Goal: Task Accomplishment & Management: Complete application form

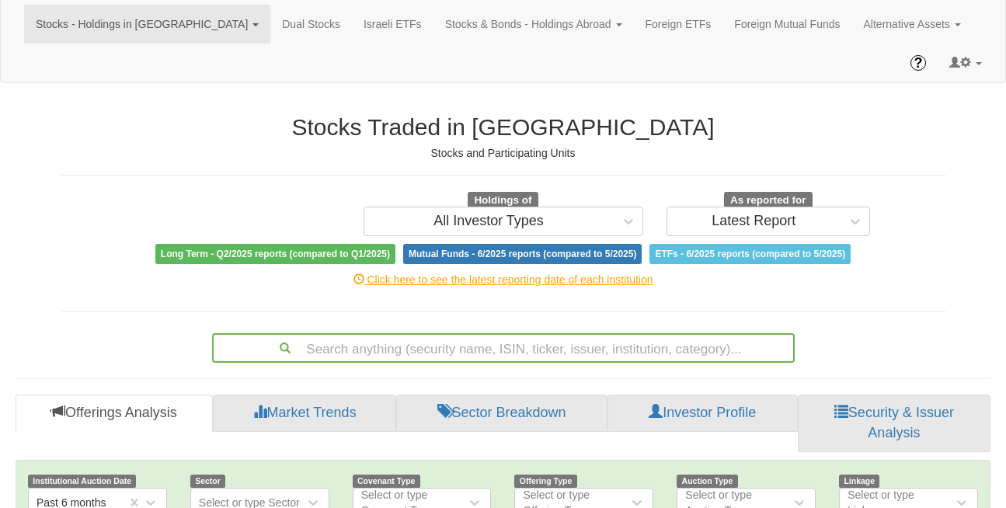
scroll to position [35, 0]
click at [130, 26] on link "Stocks - Holdings in IL" at bounding box center [147, 24] width 246 height 39
click at [433, 24] on link "Stocks & Bonds - Holdings Abroad" at bounding box center [533, 24] width 200 height 39
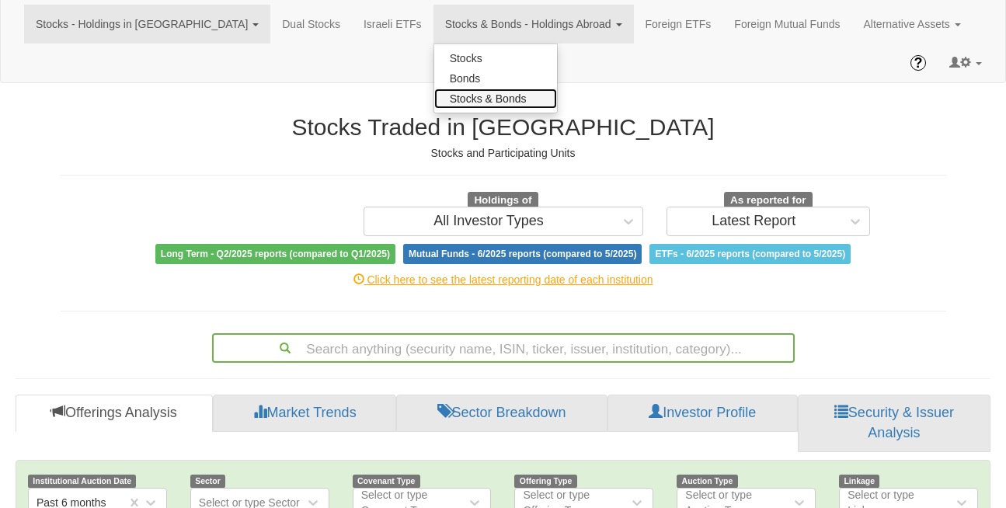
click at [434, 94] on link "Stocks & Bonds" at bounding box center [495, 99] width 123 height 20
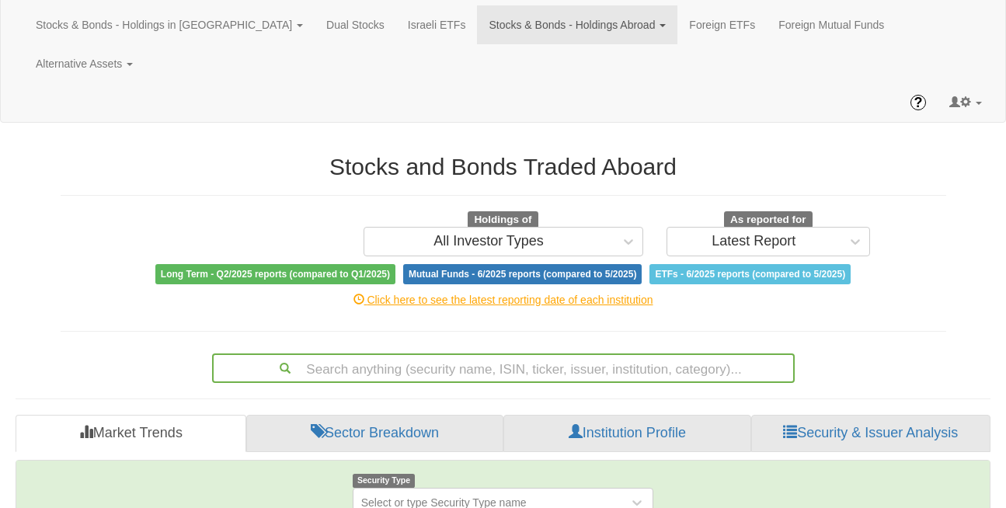
scroll to position [35, 0]
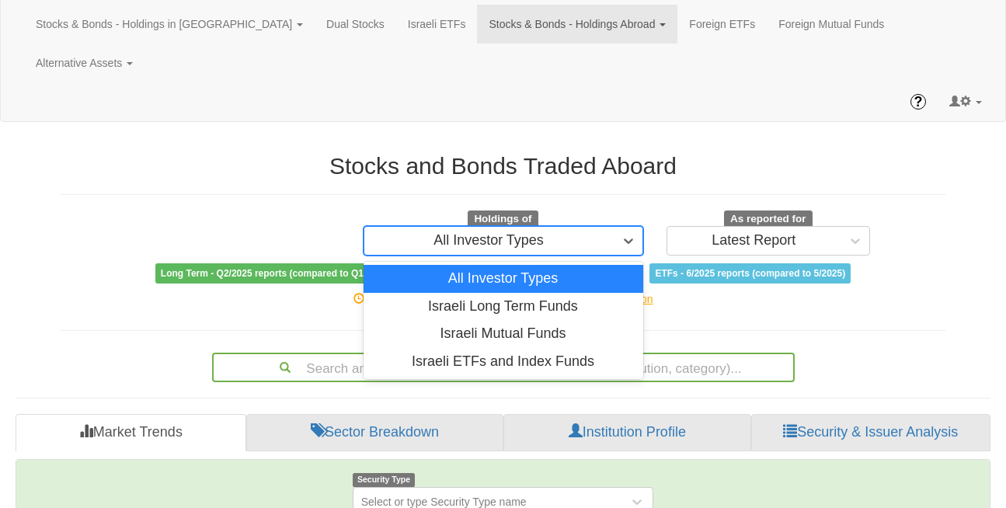
click at [487, 233] on div "All Investor Types" at bounding box center [488, 241] width 110 height 16
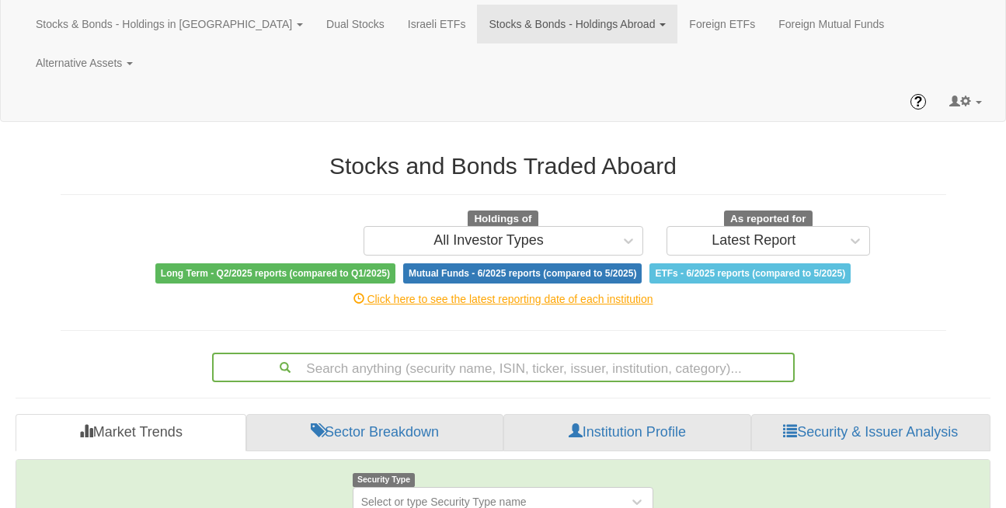
click at [656, 280] on div "Stocks and Bonds Traded Aboard Holdings of All Investor Types As reported for L…" at bounding box center [503, 259] width 908 height 245
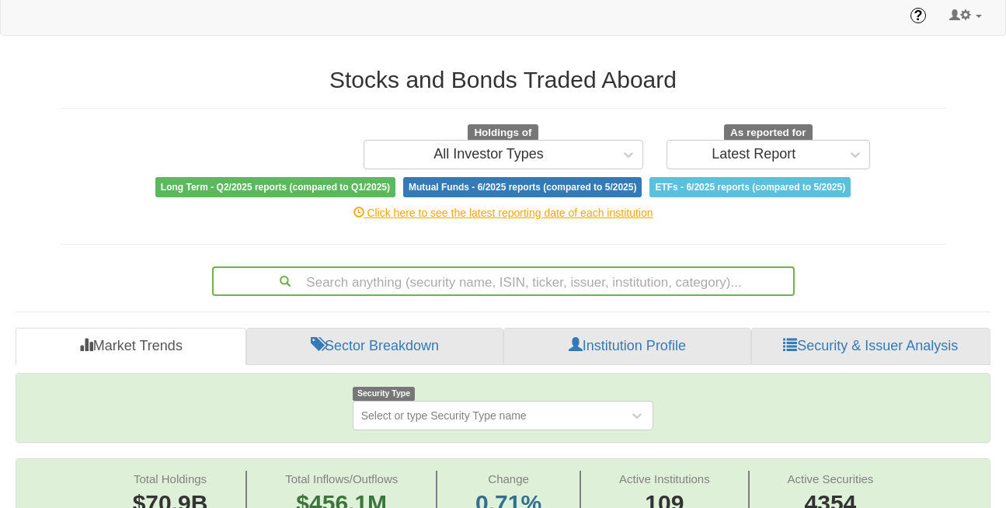
scroll to position [124, 0]
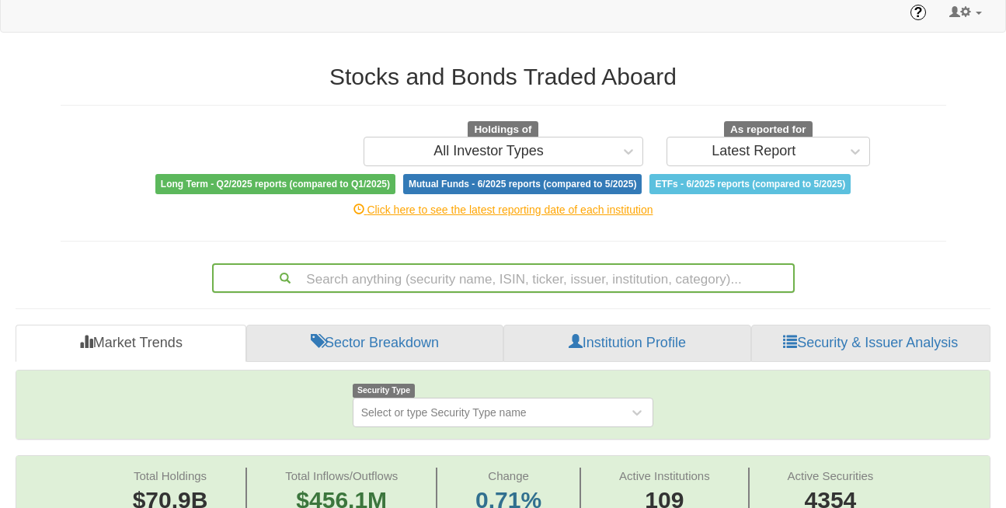
click at [400, 263] on div "Search anything (security name, ISIN, ticker, issuer, institution, category)..." at bounding box center [503, 278] width 582 height 30
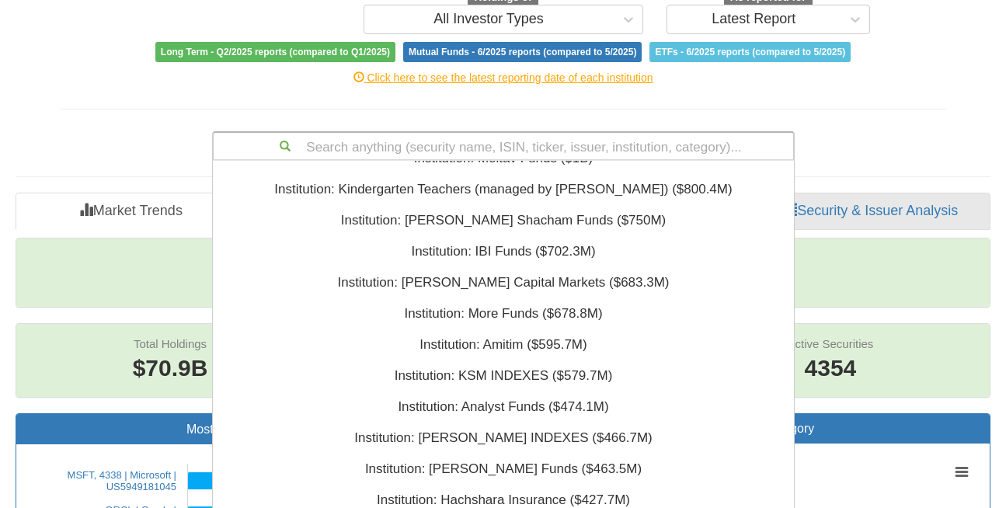
scroll to position [849, 0]
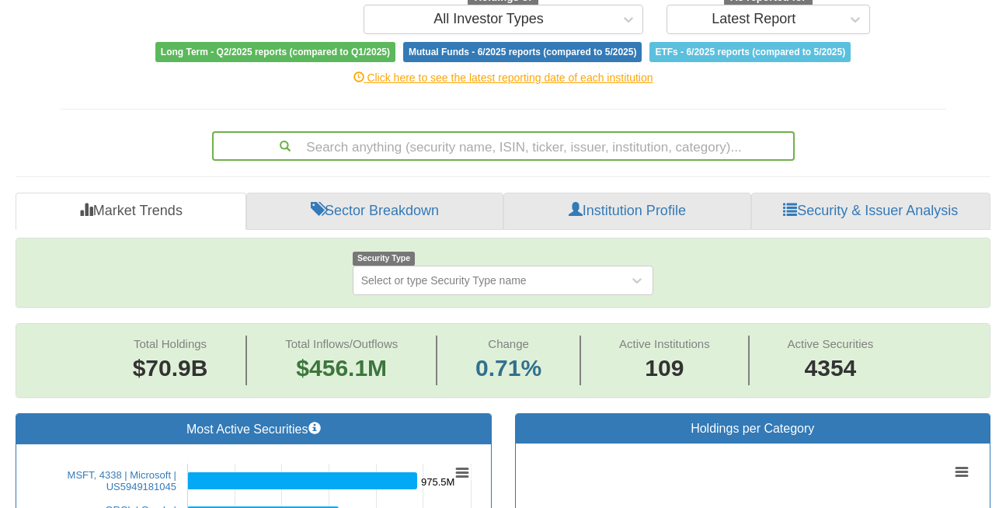
click at [158, 125] on div "Search anything (security name, ISIN, ticker, issuer, institution, category)..." at bounding box center [503, 143] width 908 height 36
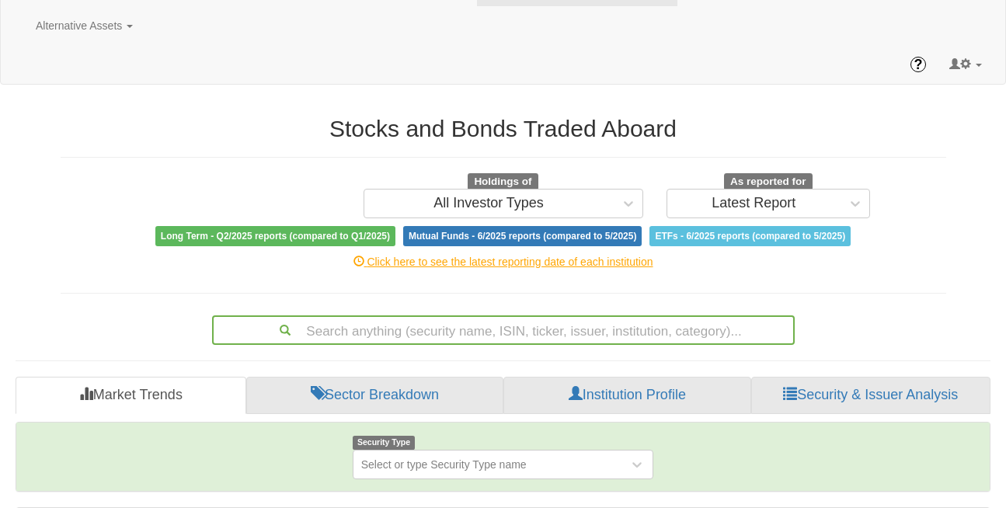
drag, startPoint x: 396, startPoint y: 92, endPoint x: 400, endPoint y: 103, distance: 12.3
click at [400, 116] on div "Stocks and Bonds Traded Aboard Holdings of All Investor Types As reported for L…" at bounding box center [503, 181] width 885 height 130
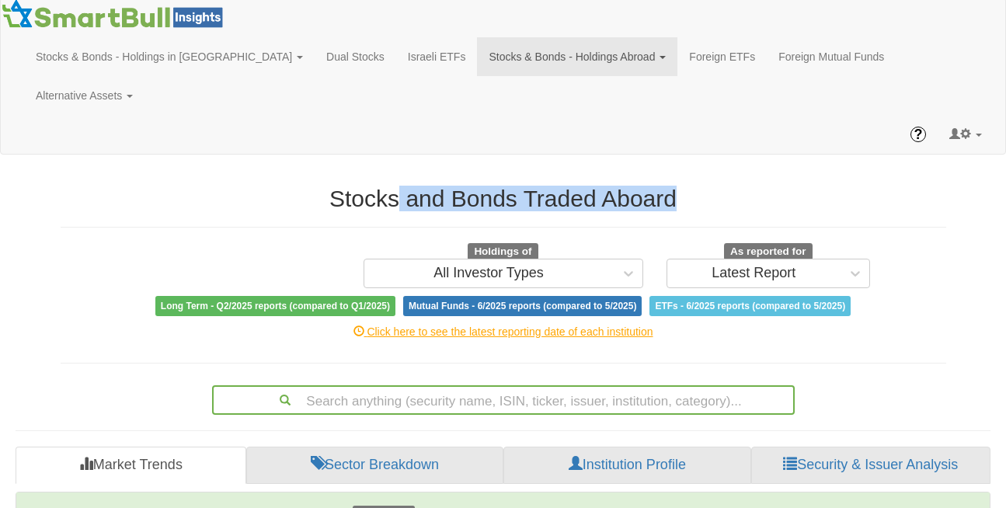
scroll to position [0, 0]
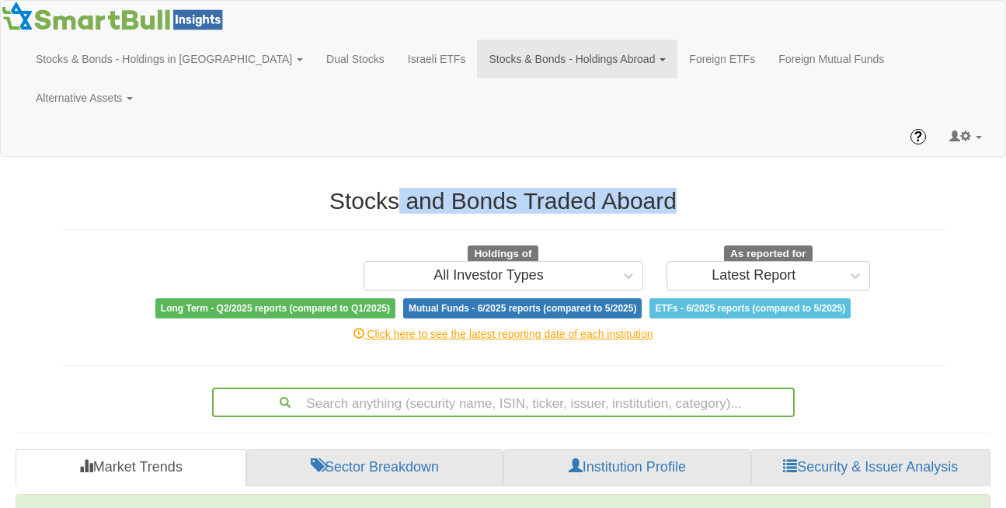
click at [477, 55] on link "Stocks & Bonds - Holdings Abroad" at bounding box center [577, 59] width 200 height 39
click at [478, 92] on link "Stocks" at bounding box center [539, 93] width 123 height 20
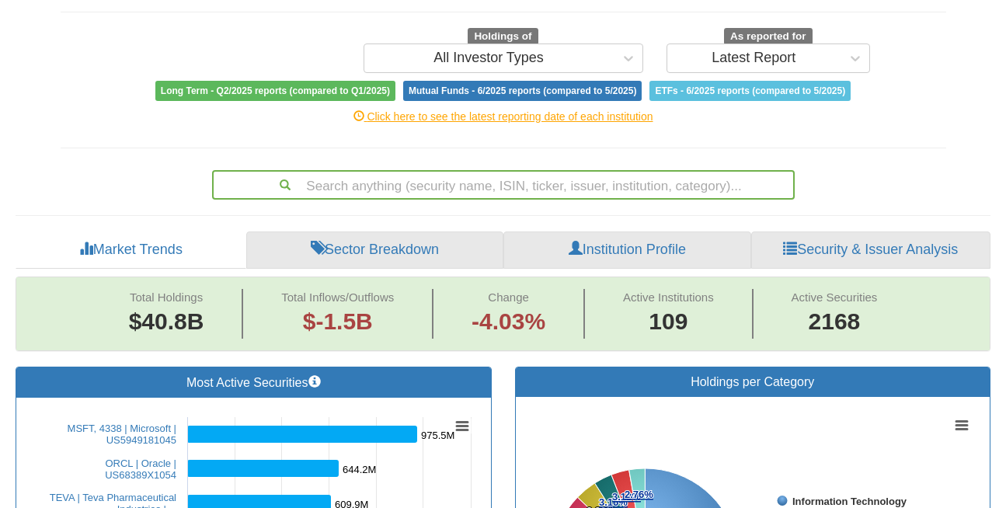
scroll to position [186, 0]
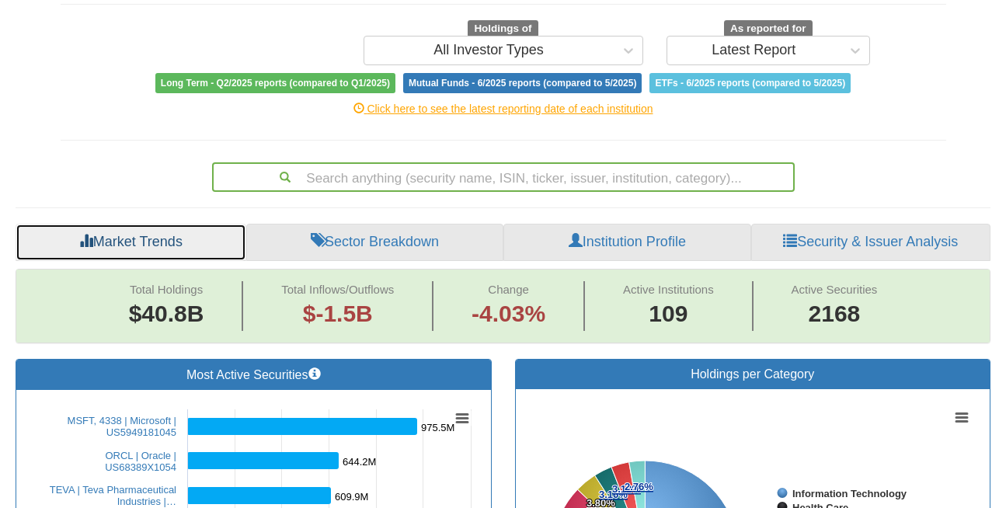
click at [153, 224] on link "Market Trends" at bounding box center [131, 242] width 231 height 37
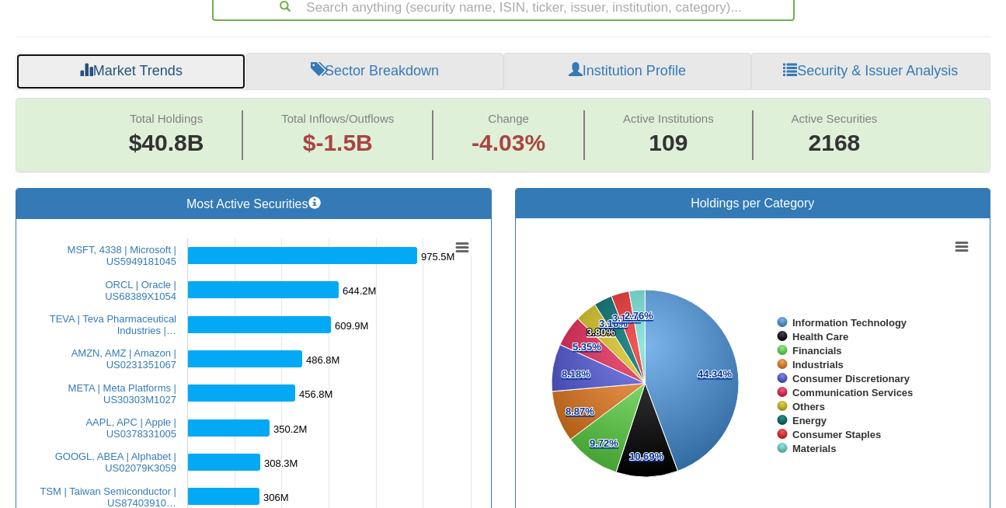
scroll to position [358, 0]
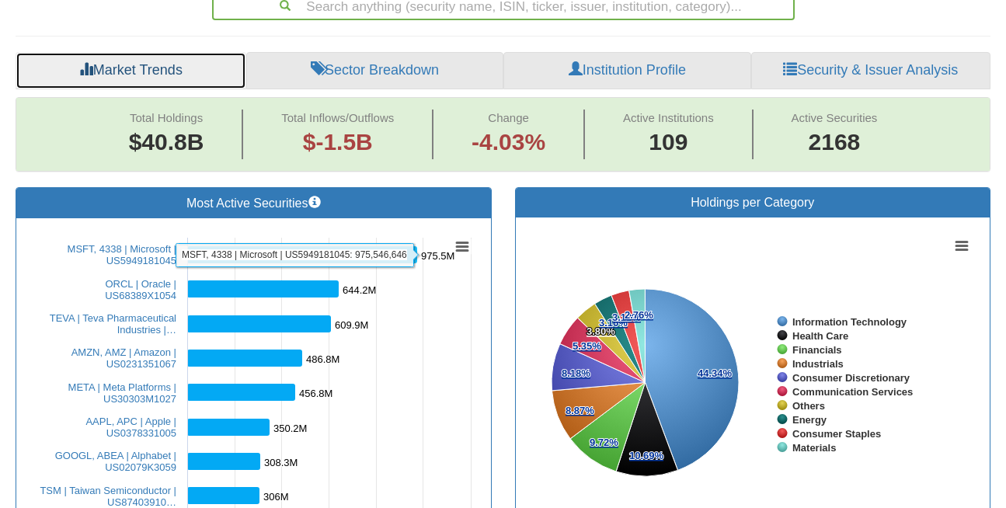
click at [332, 246] on rect at bounding box center [302, 254] width 230 height 17
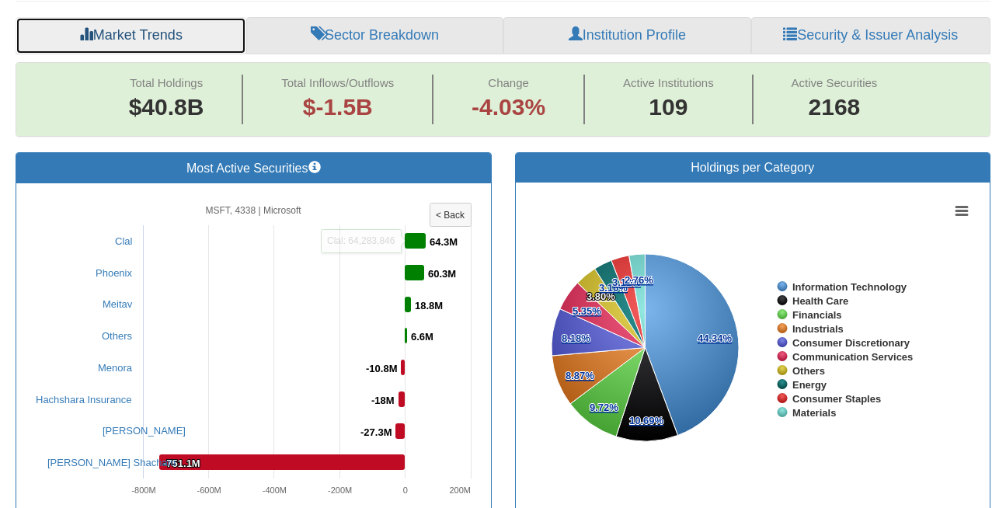
scroll to position [396, 0]
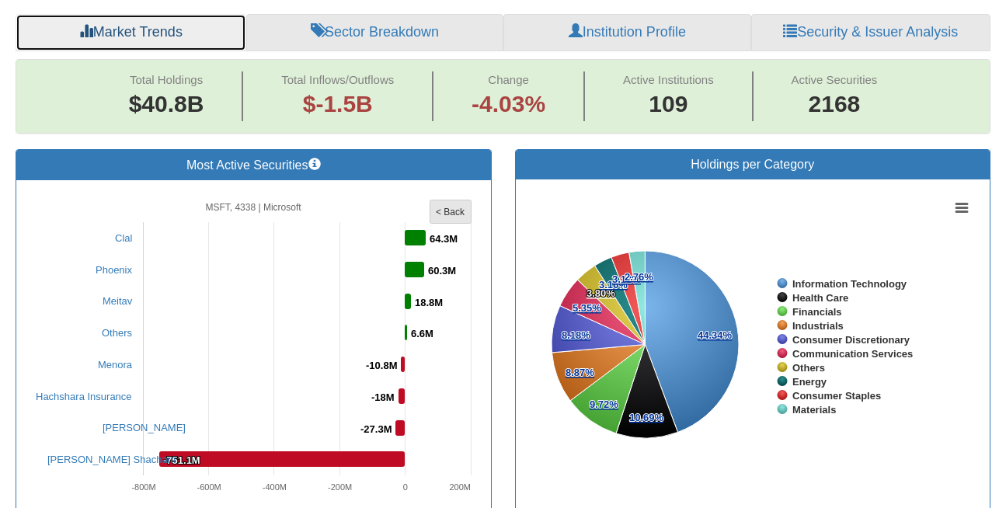
click at [450, 207] on tspan "< Back" at bounding box center [451, 212] width 30 height 11
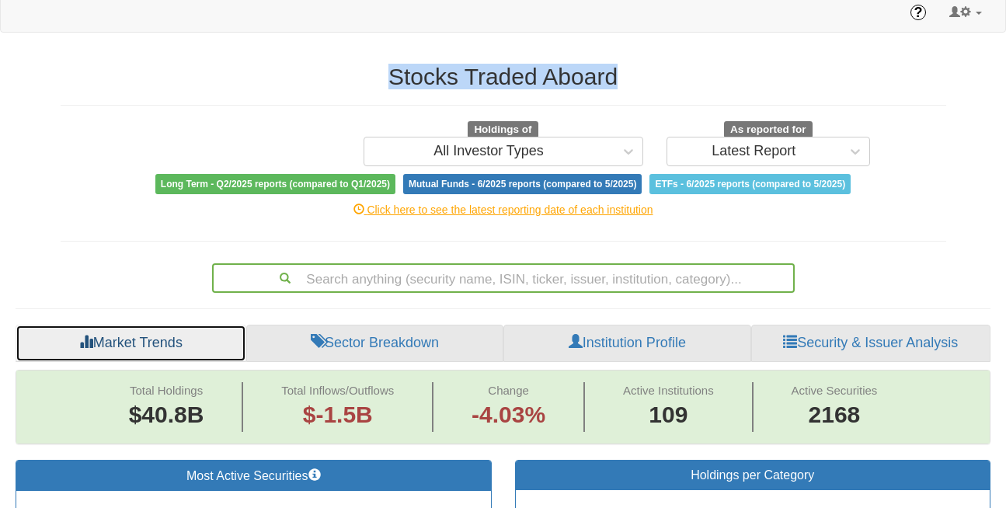
scroll to position [0, 0]
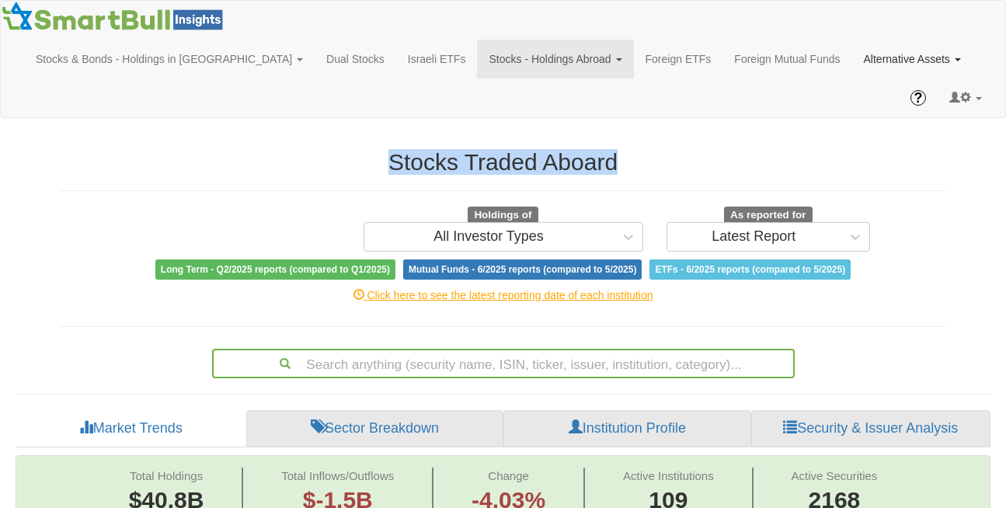
click at [852, 60] on link "Alternative Assets" at bounding box center [912, 59] width 120 height 39
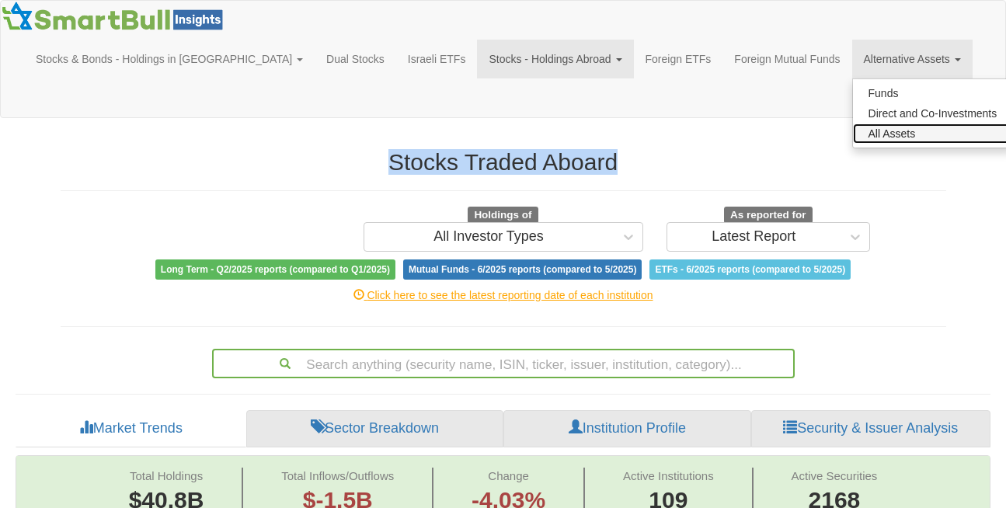
click at [853, 131] on link "All Assets" at bounding box center [933, 133] width 160 height 20
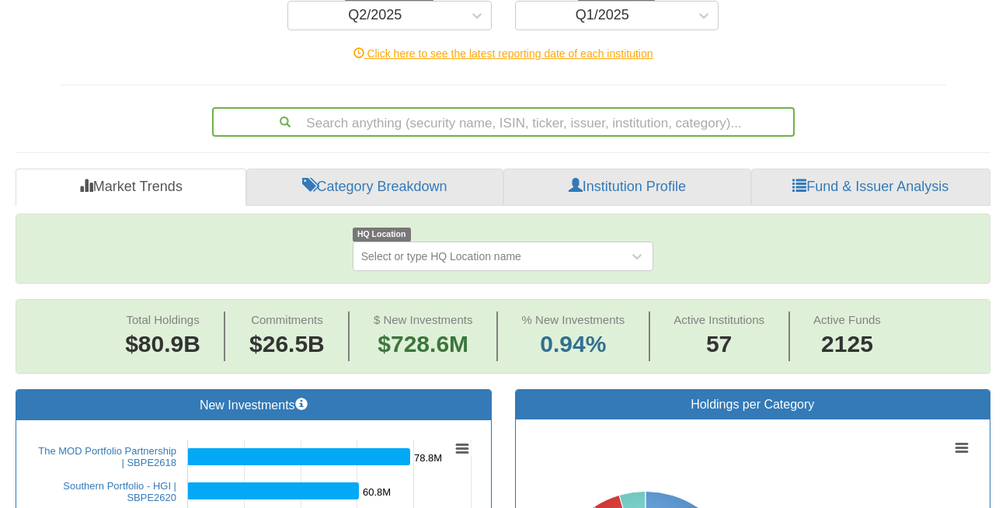
scroll to position [262, 0]
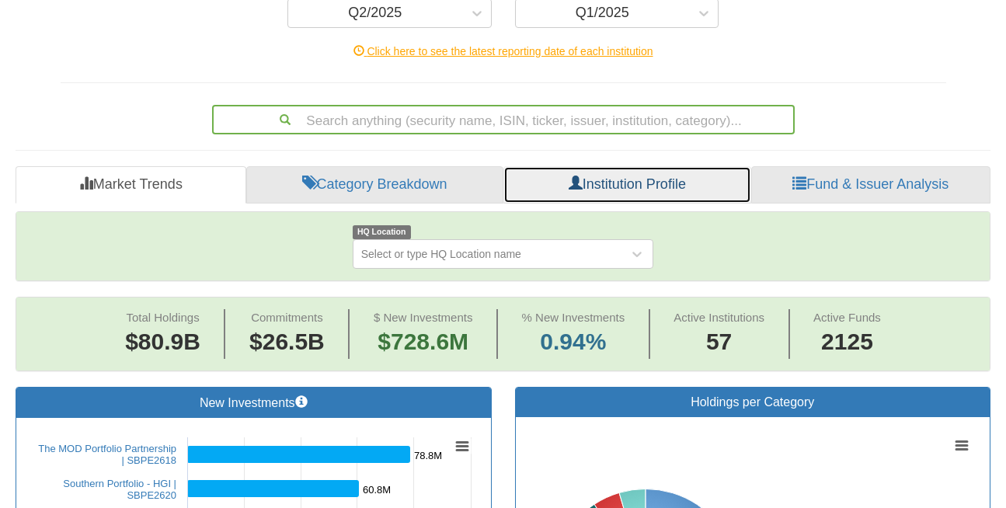
click at [656, 166] on link "Institution Profile" at bounding box center [626, 184] width 247 height 37
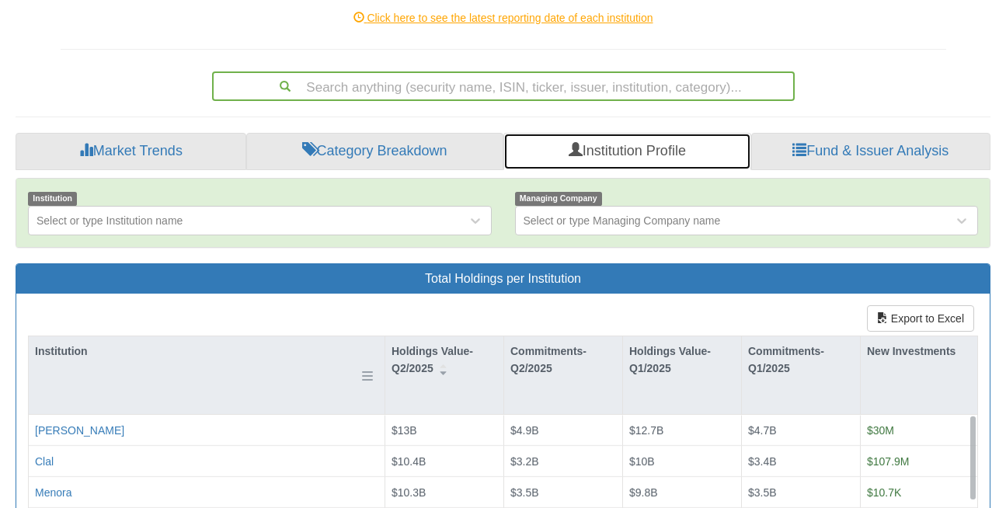
scroll to position [288, 0]
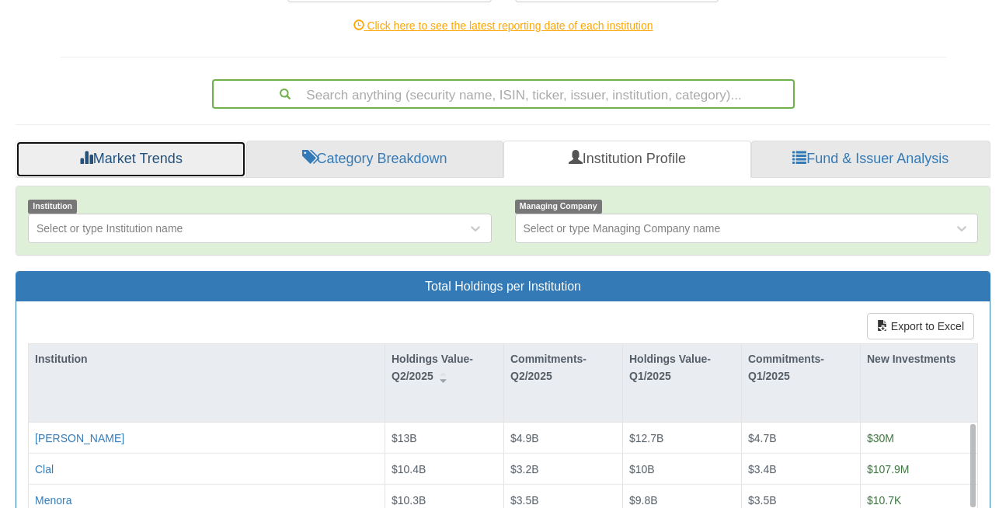
click at [120, 141] on link "Market Trends" at bounding box center [131, 159] width 231 height 37
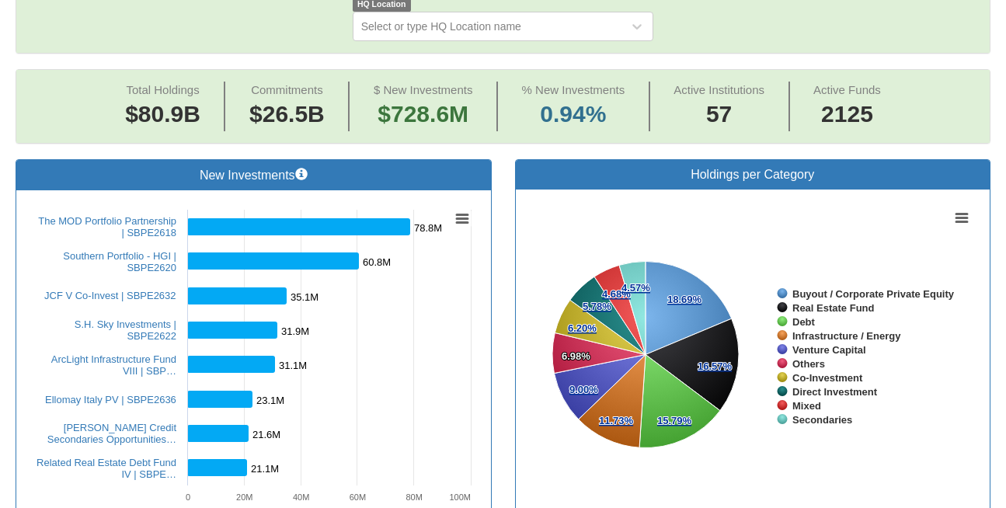
scroll to position [493, 0]
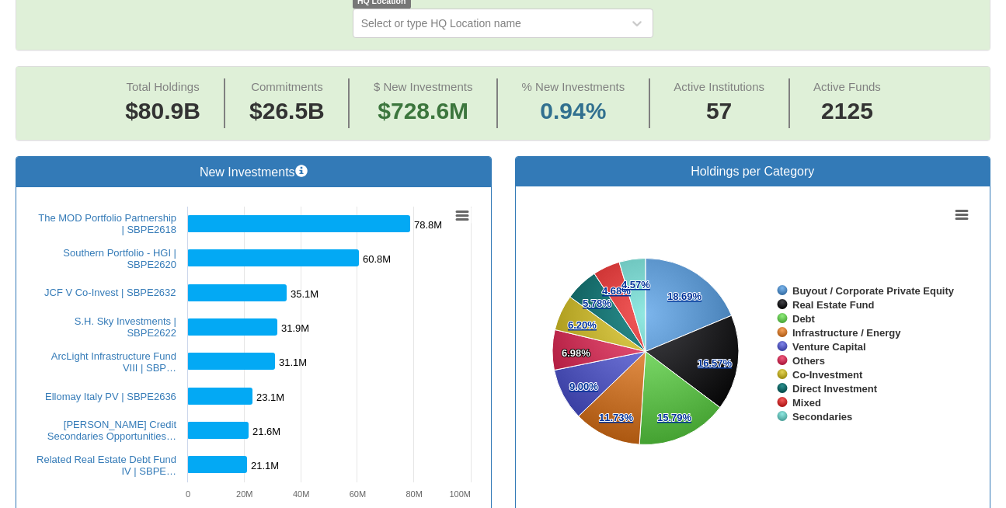
click at [233, 199] on rect at bounding box center [253, 354] width 450 height 311
click at [235, 215] on rect at bounding box center [298, 223] width 223 height 17
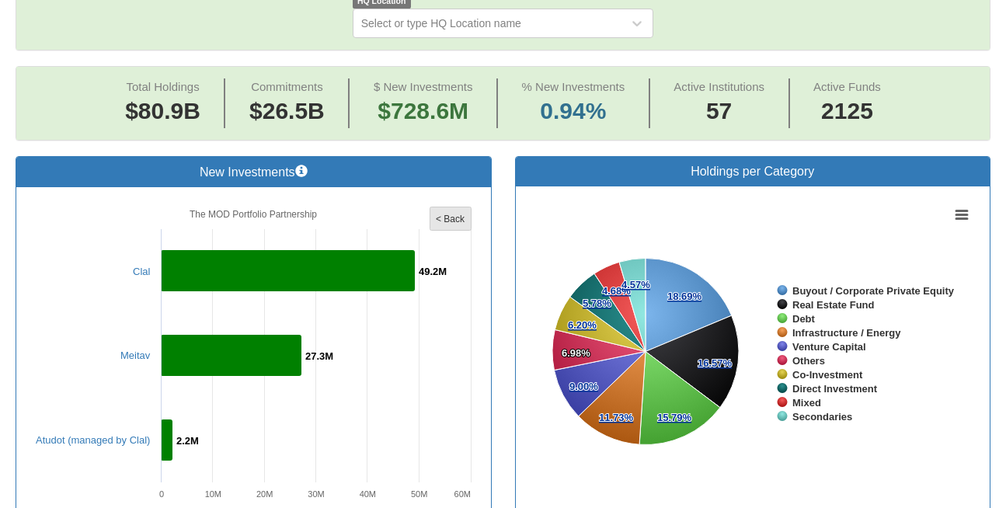
click at [449, 214] on tspan "< Back" at bounding box center [451, 219] width 30 height 11
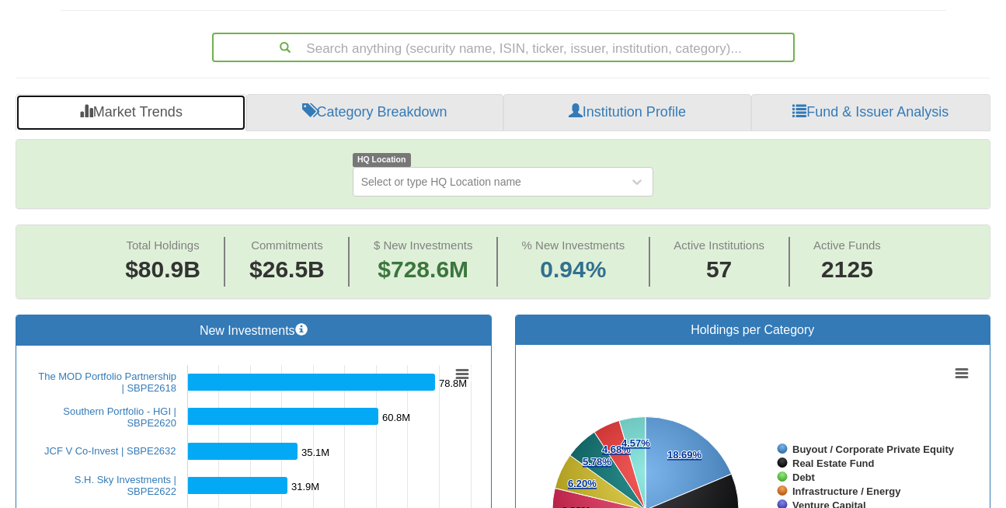
scroll to position [334, 0]
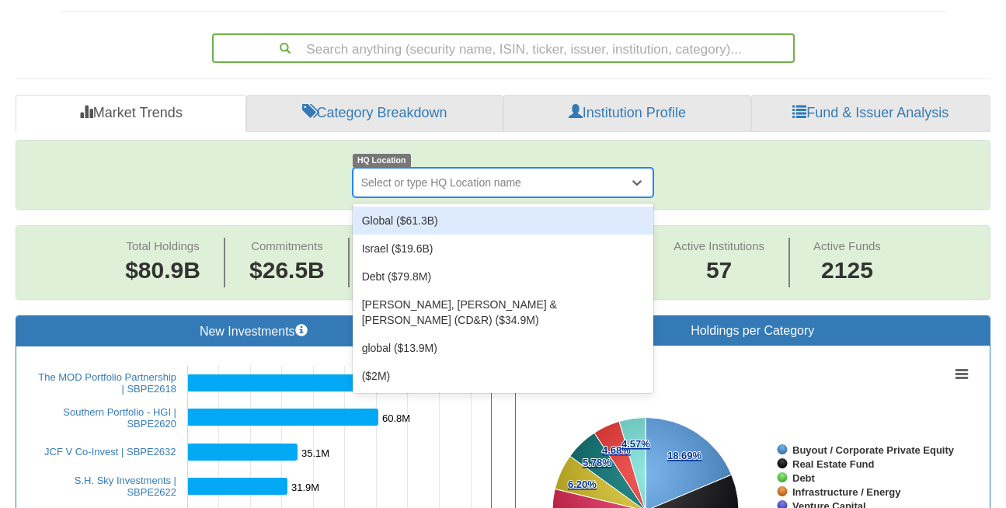
click at [395, 175] on div "Select or type HQ Location name" at bounding box center [441, 183] width 160 height 16
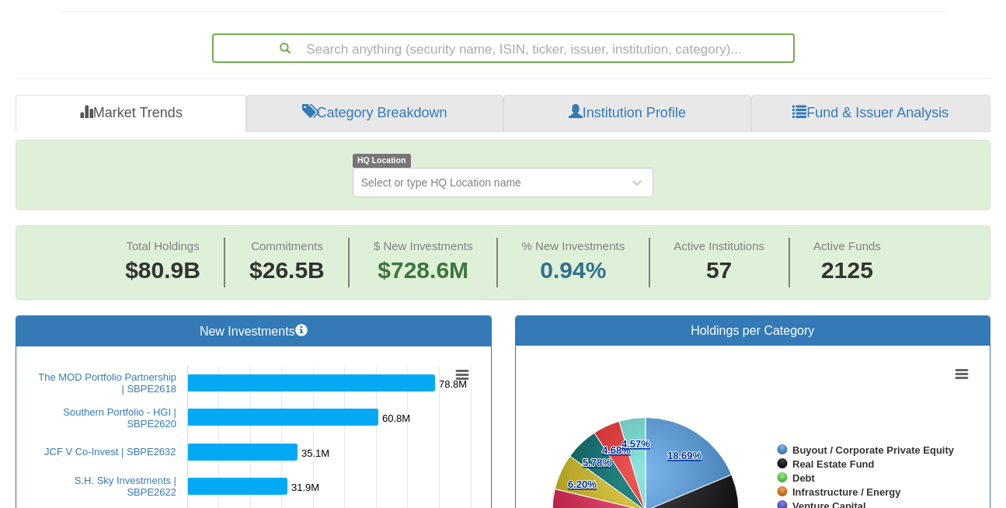
click at [300, 152] on div "HQ Location Select or type HQ Location name" at bounding box center [502, 174] width 973 height 45
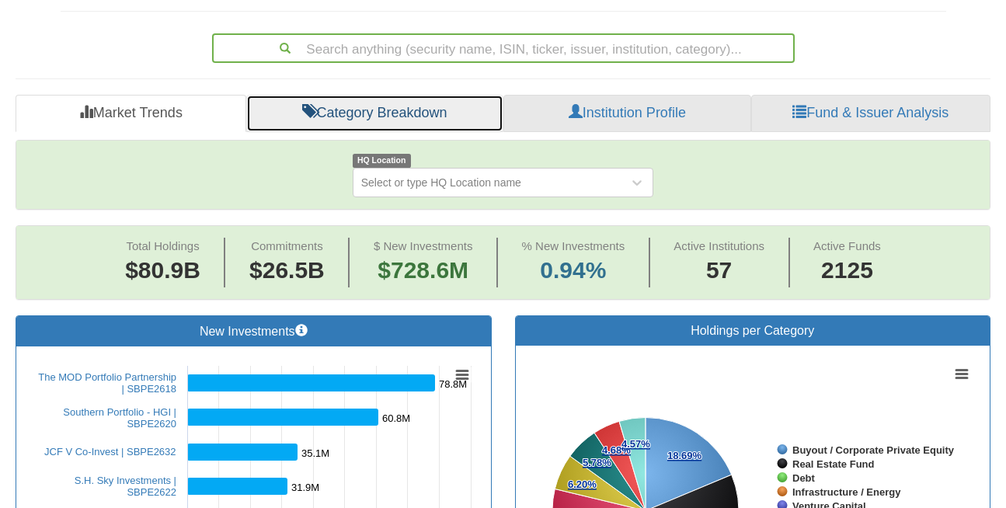
click at [390, 95] on link "Category Breakdown" at bounding box center [374, 113] width 257 height 37
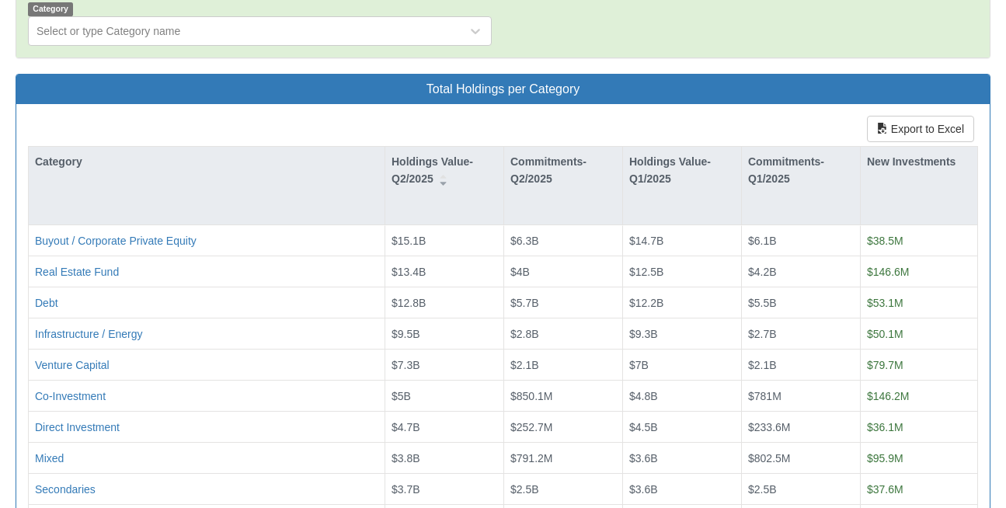
scroll to position [493, 0]
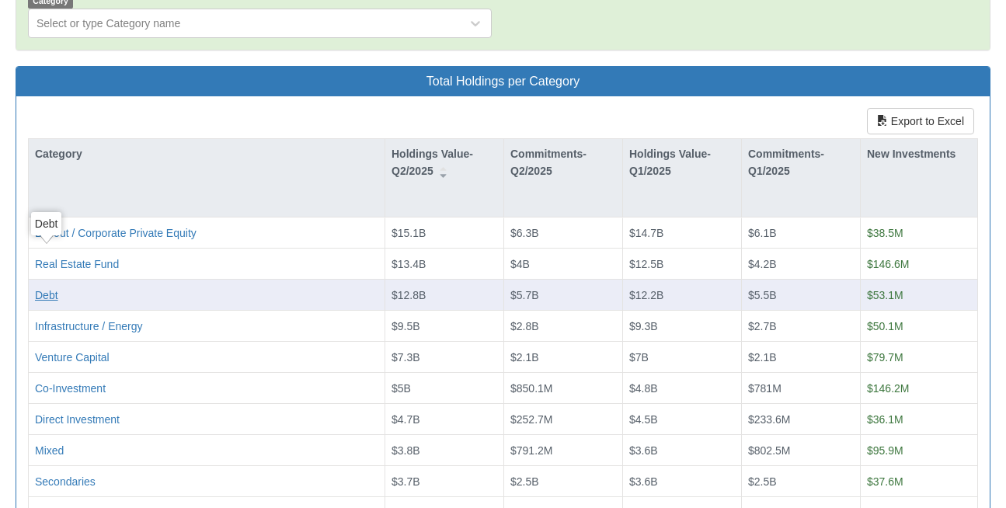
click at [45, 287] on div "Debt" at bounding box center [46, 295] width 23 height 16
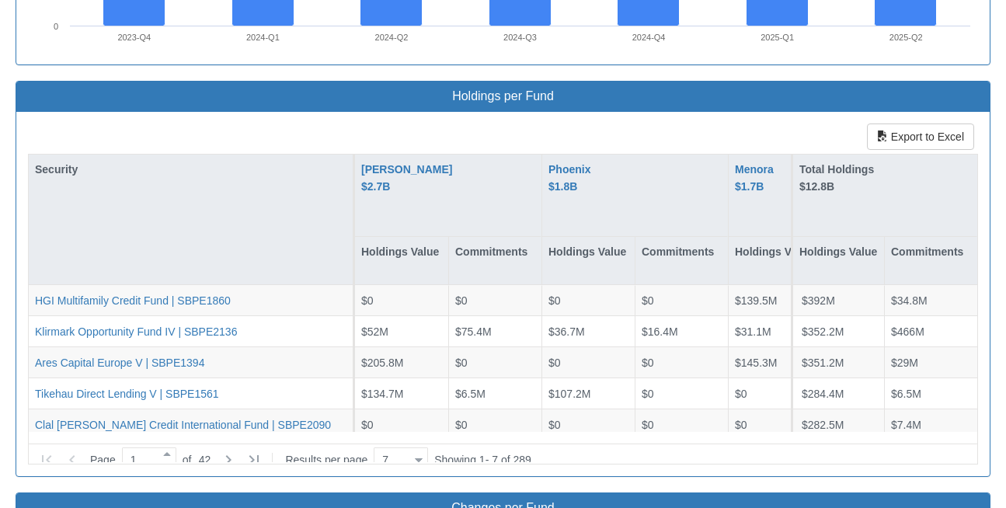
scroll to position [1473, 0]
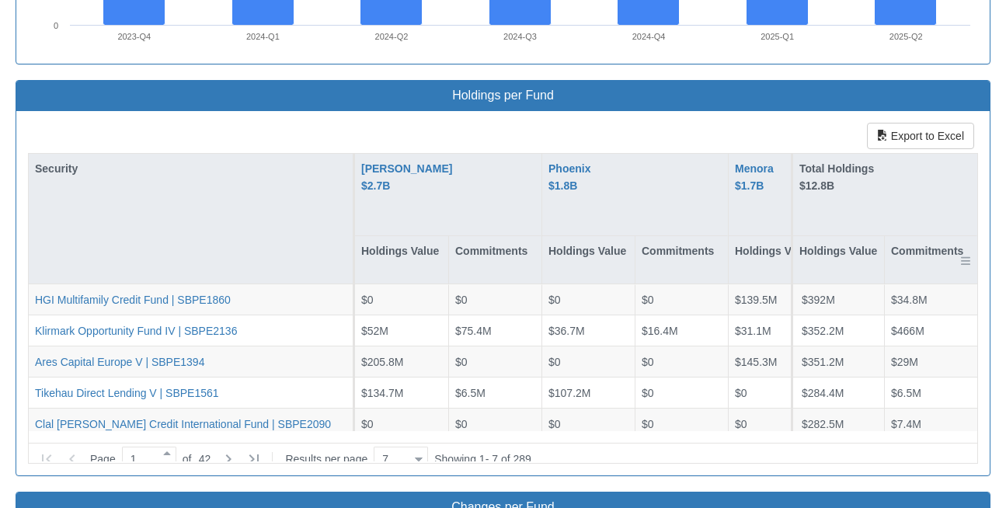
click at [912, 236] on div "Commitments" at bounding box center [930, 259] width 92 height 47
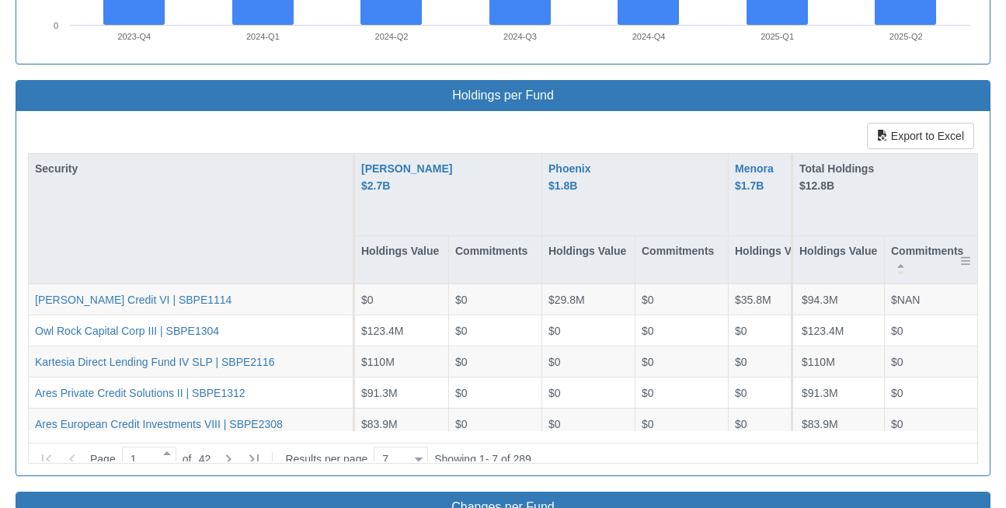
click at [912, 236] on div "Commitments" at bounding box center [930, 259] width 92 height 47
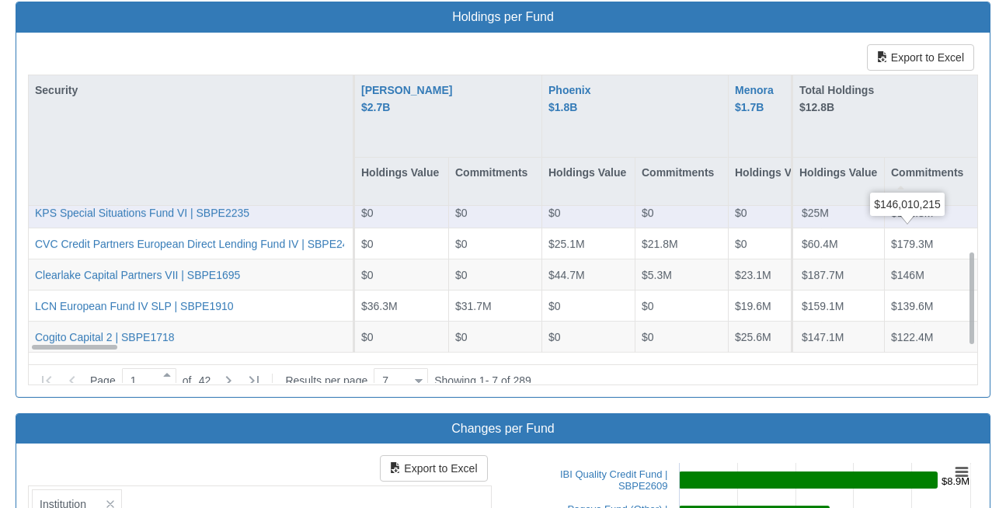
scroll to position [1553, 0]
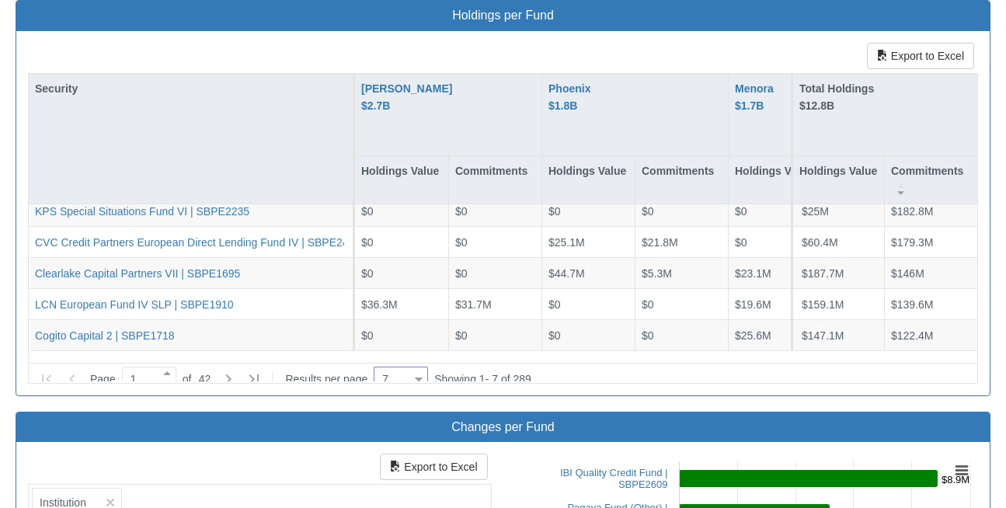
click at [405, 369] on div "7 7" at bounding box center [394, 380] width 40 height 22
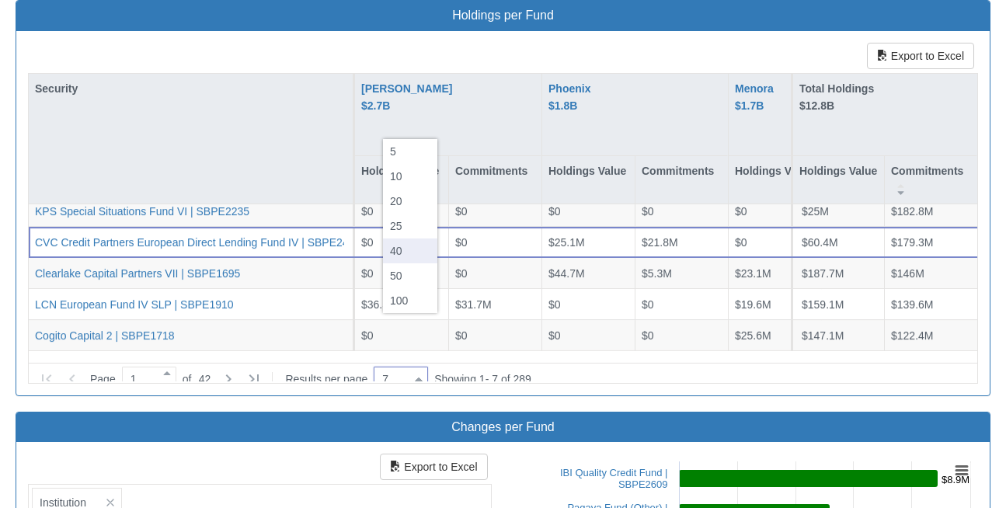
click at [396, 249] on div "40" at bounding box center [410, 250] width 54 height 25
type input "40"
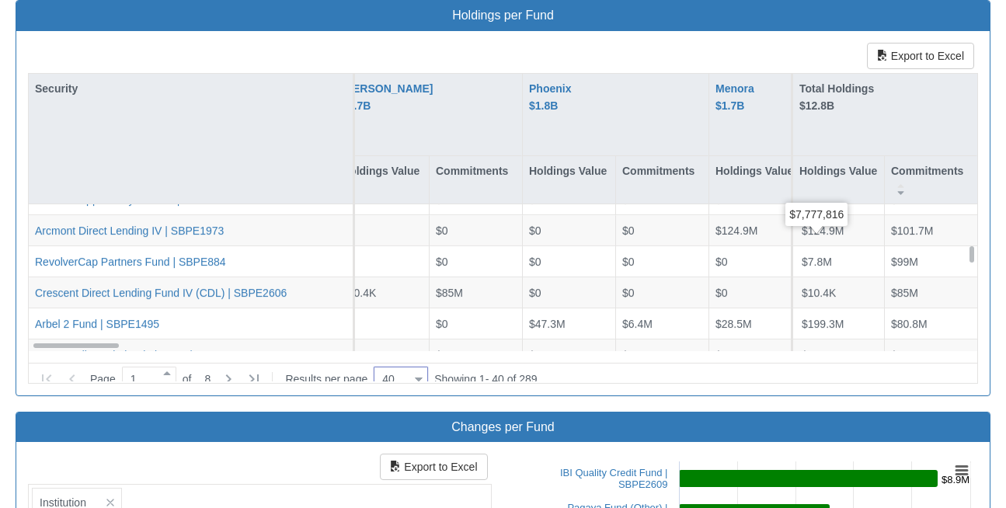
scroll to position [361, 19]
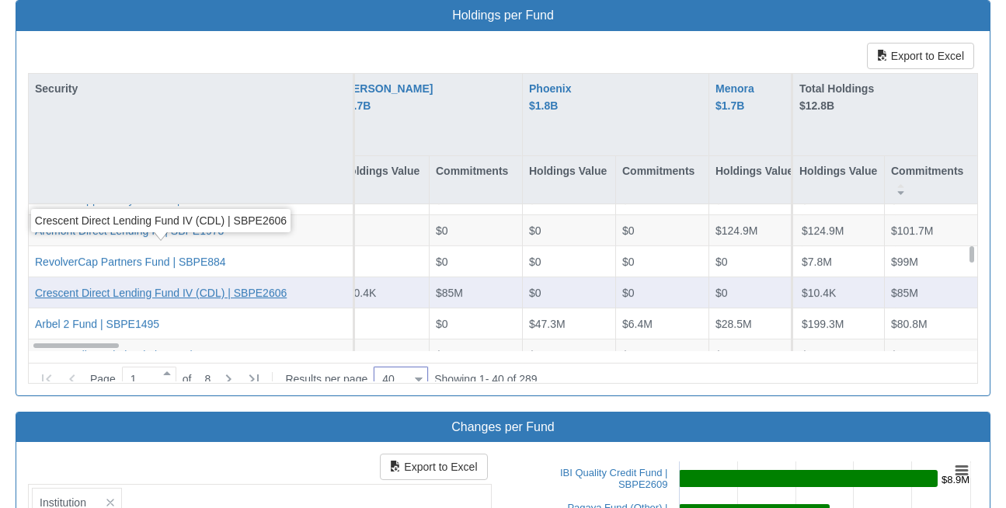
click at [73, 284] on div "Crescent Direct Lending Fund IV (CDL) | SBPE2606" at bounding box center [161, 292] width 252 height 16
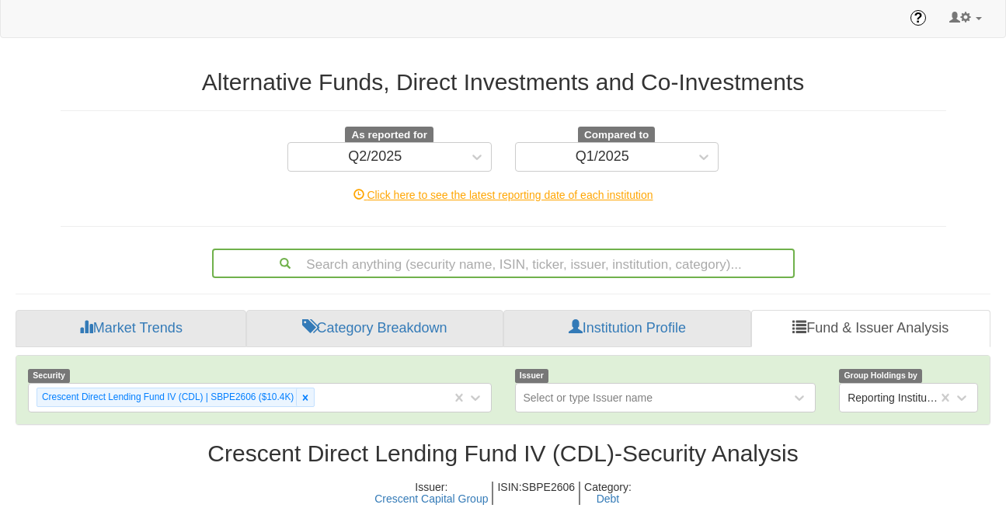
scroll to position [123, 0]
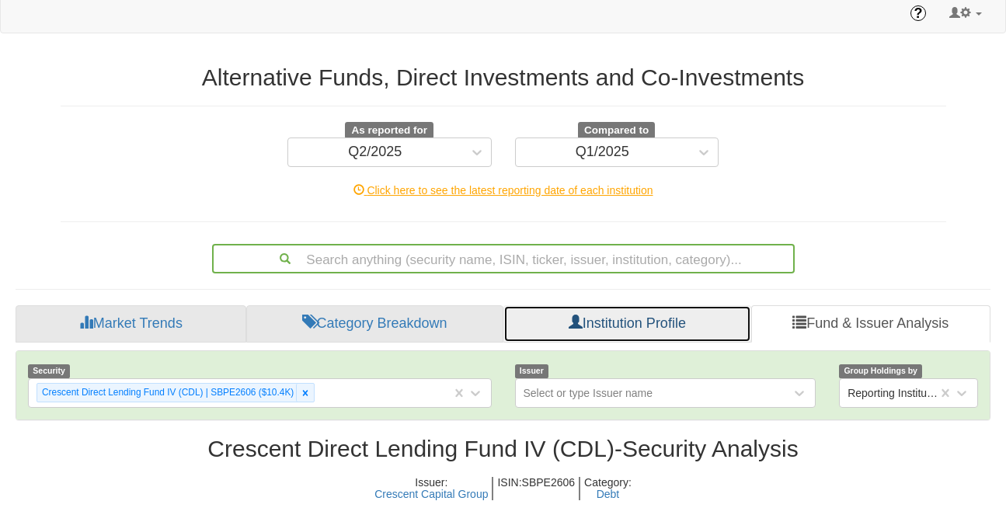
click at [655, 305] on link "Institution Profile" at bounding box center [626, 323] width 247 height 37
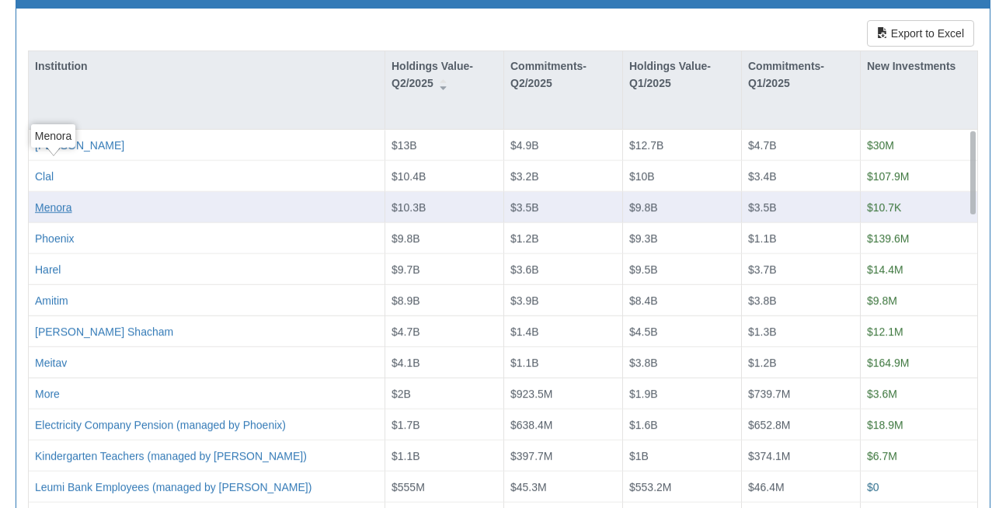
click at [54, 200] on div "Menora" at bounding box center [53, 208] width 36 height 16
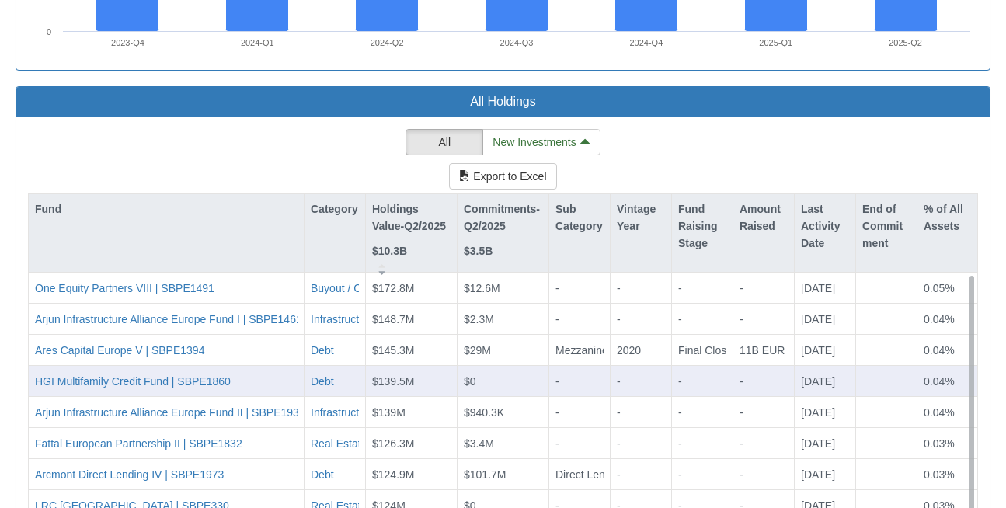
scroll to position [1502, 0]
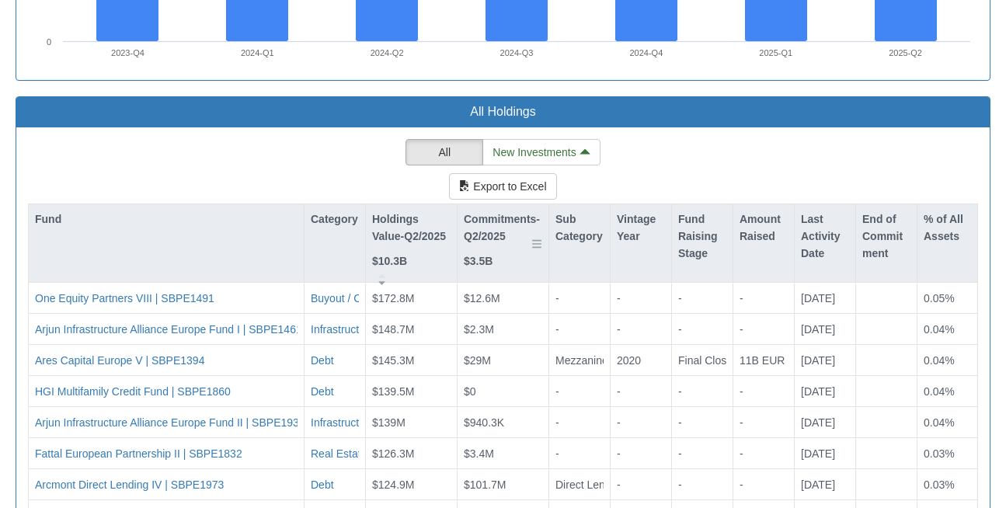
click at [516, 232] on div "Commitments-Q2/2025 $3.5B" at bounding box center [502, 249] width 91 height 90
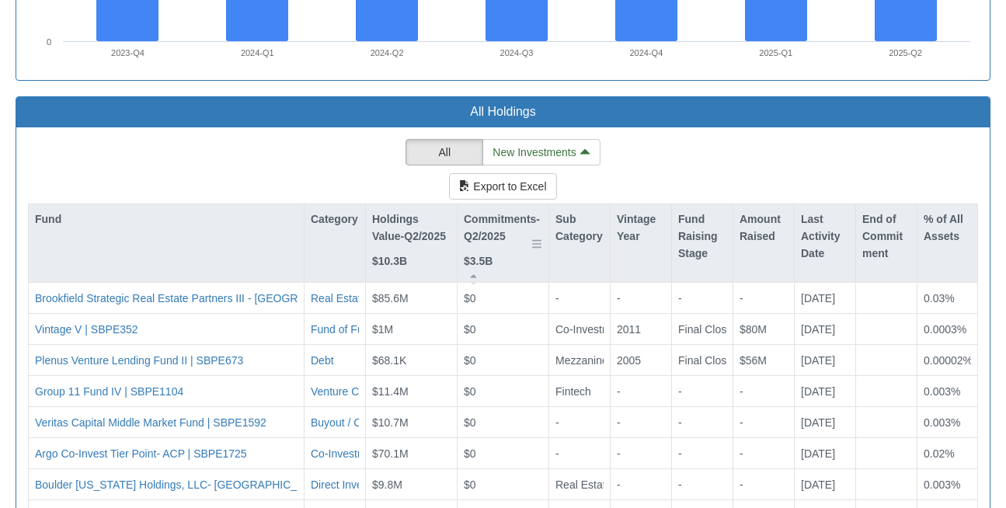
click at [505, 221] on div "Commitments-Q2/2025 $3.5B" at bounding box center [503, 240] width 78 height 60
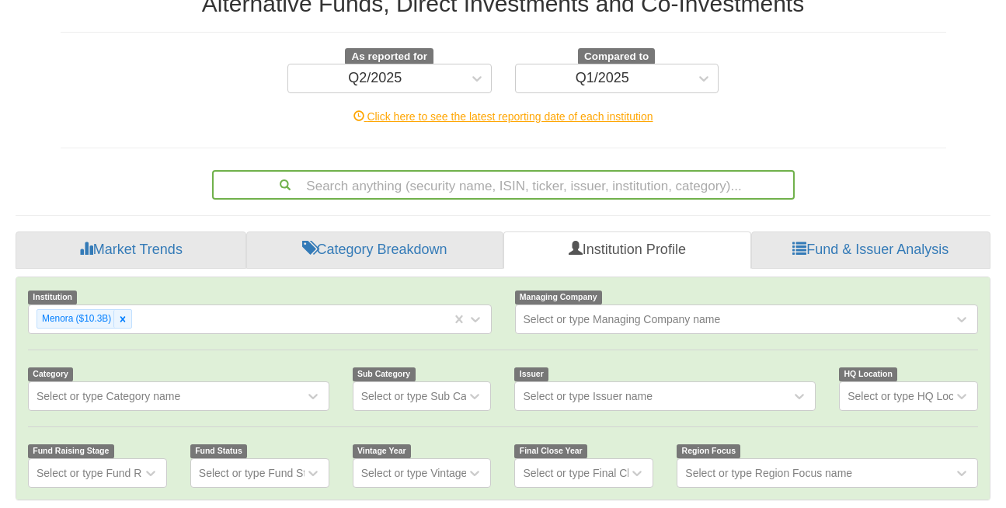
scroll to position [195, 0]
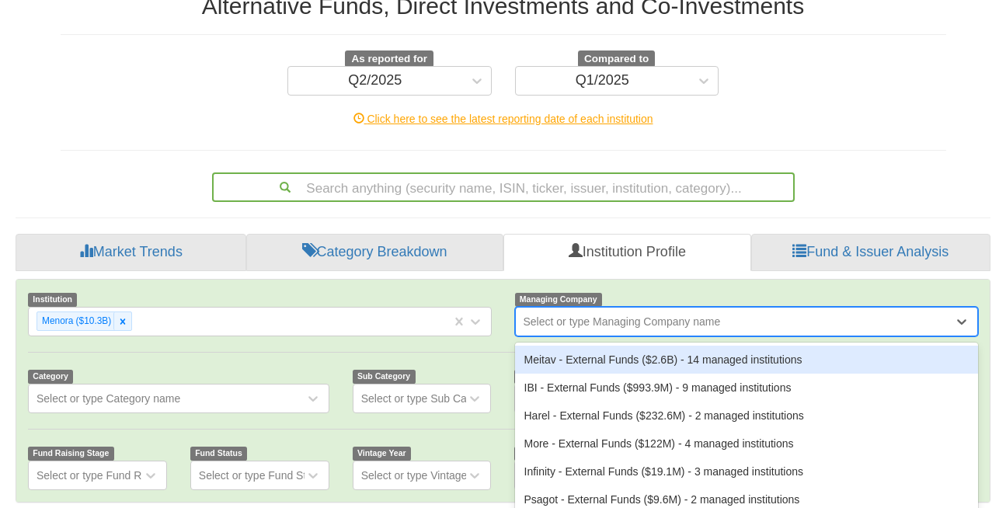
click at [661, 314] on div "Select or type Managing Company name" at bounding box center [621, 322] width 197 height 16
click at [681, 346] on div "Meitav - External Funds ($2.6B) ‎- 14 managed institutions" at bounding box center [747, 360] width 464 height 28
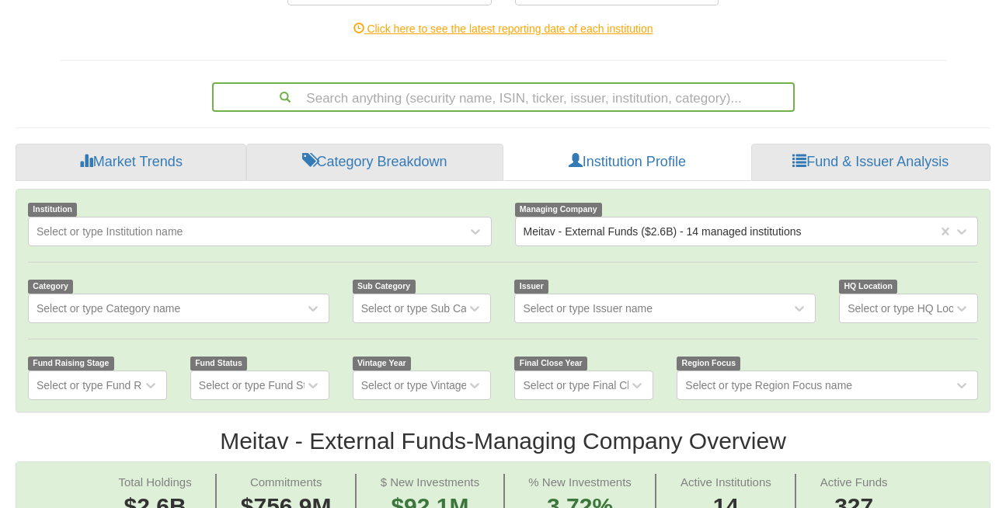
scroll to position [283, 0]
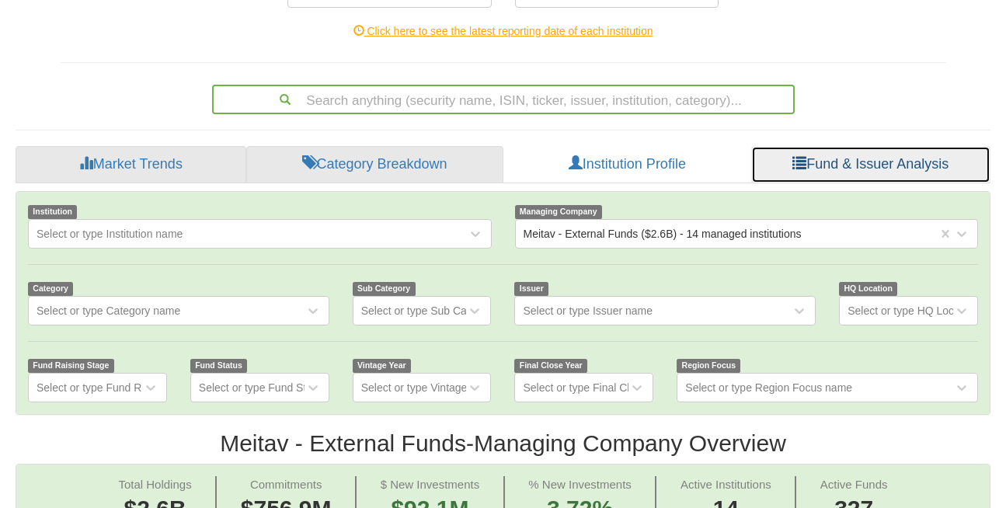
click at [862, 146] on link "Fund & Issuer Analysis" at bounding box center [870, 164] width 239 height 37
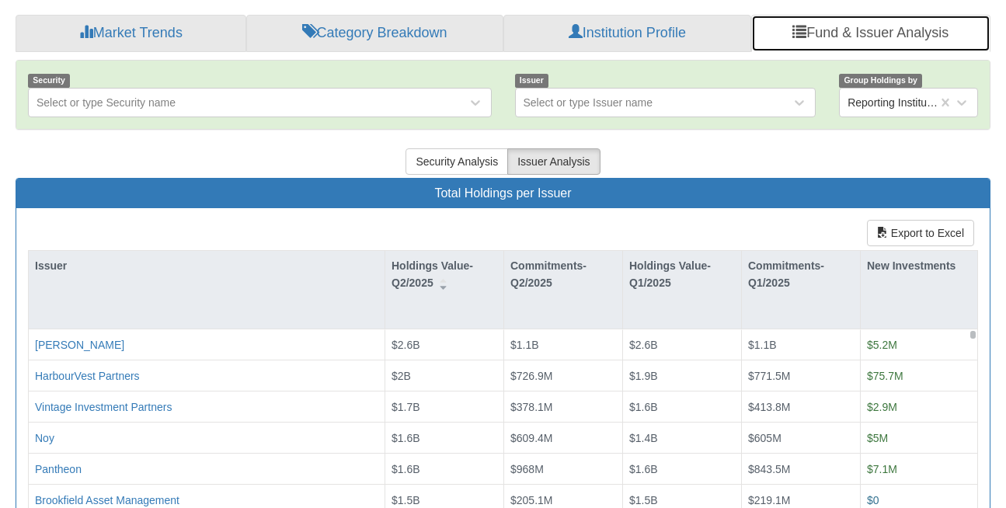
scroll to position [428, 0]
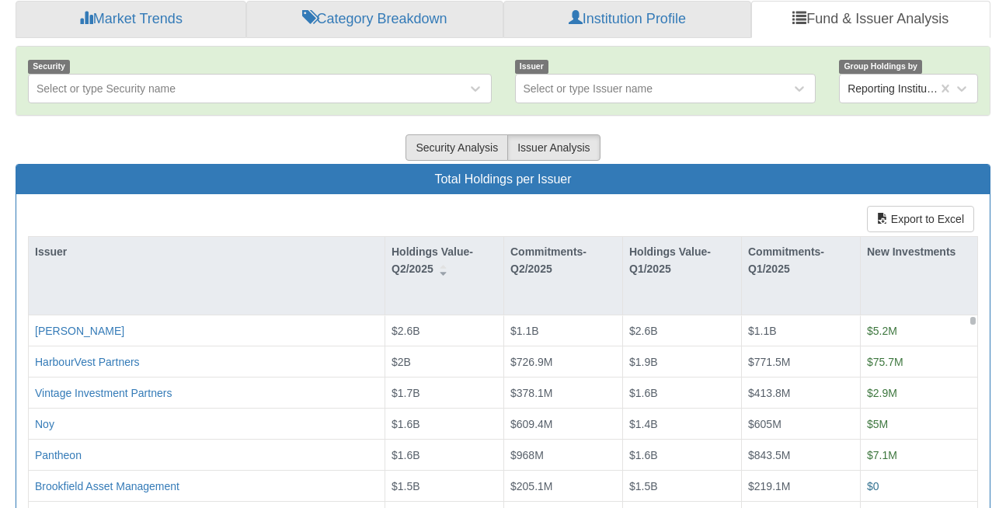
click at [471, 134] on button "Security Analysis" at bounding box center [456, 147] width 102 height 26
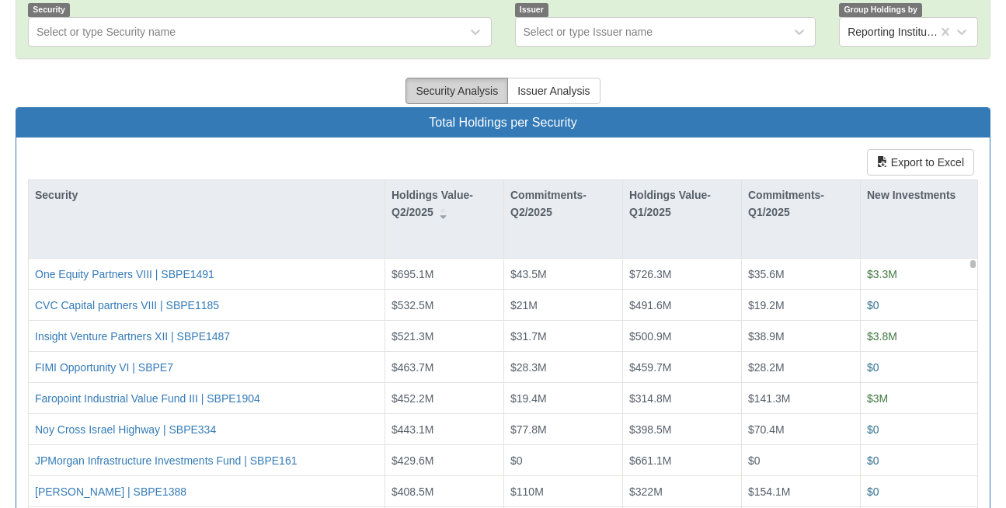
scroll to position [487, 0]
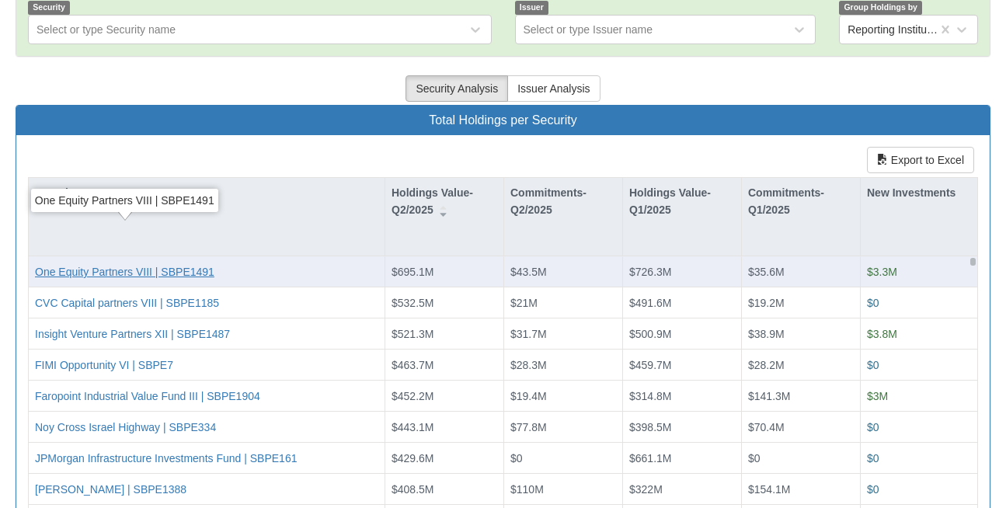
click at [82, 264] on div "One Equity Partners VIII | SBPE1491" at bounding box center [124, 272] width 179 height 16
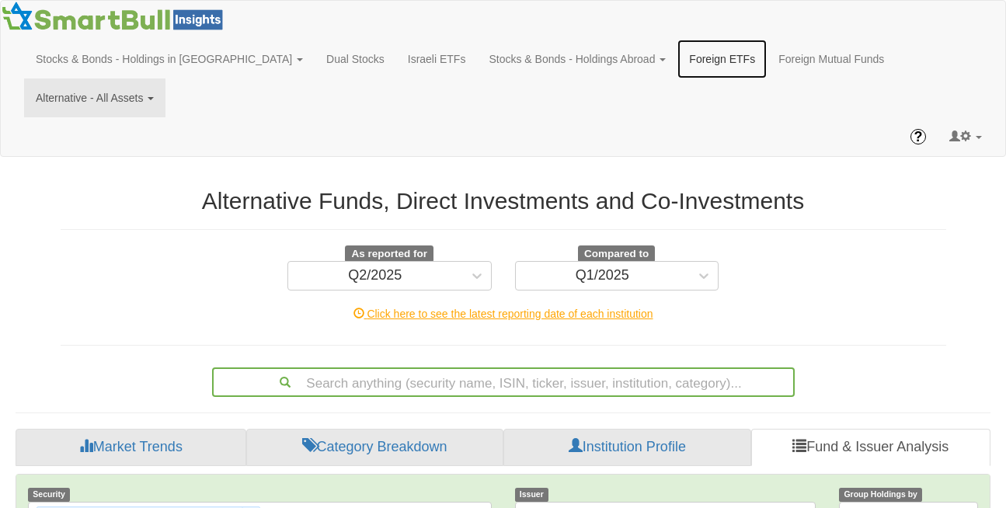
click at [677, 54] on link "Foreign ETFs" at bounding box center [721, 59] width 89 height 39
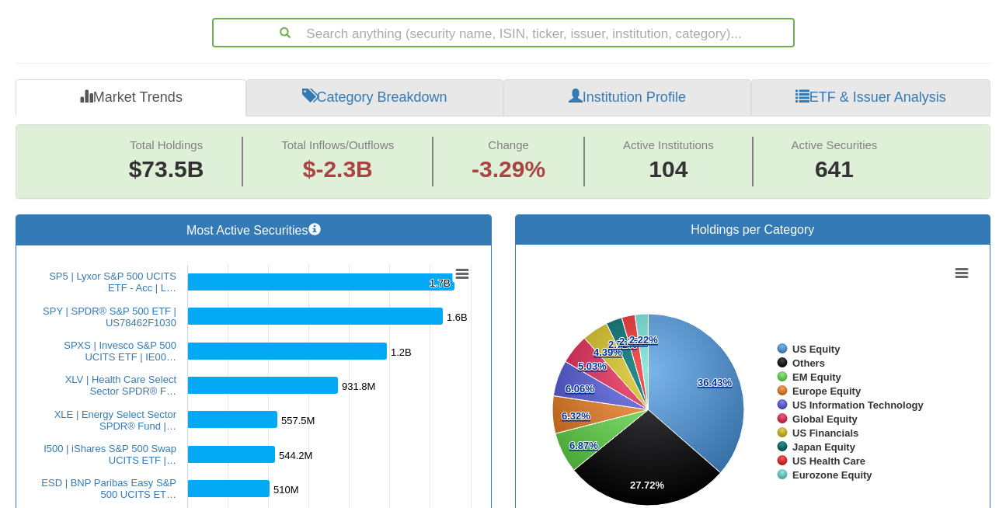
scroll to position [371, 0]
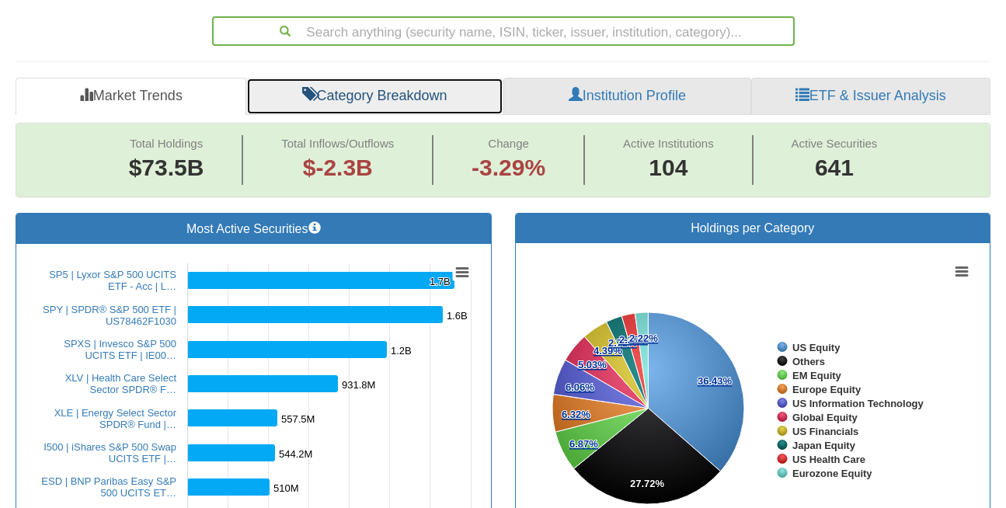
click at [395, 78] on link "Category Breakdown" at bounding box center [374, 96] width 257 height 37
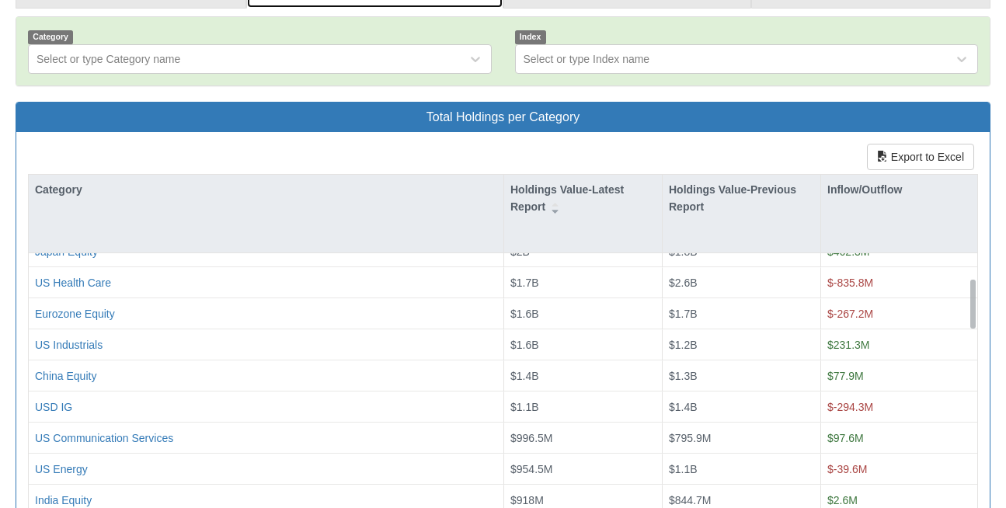
scroll to position [204, 0]
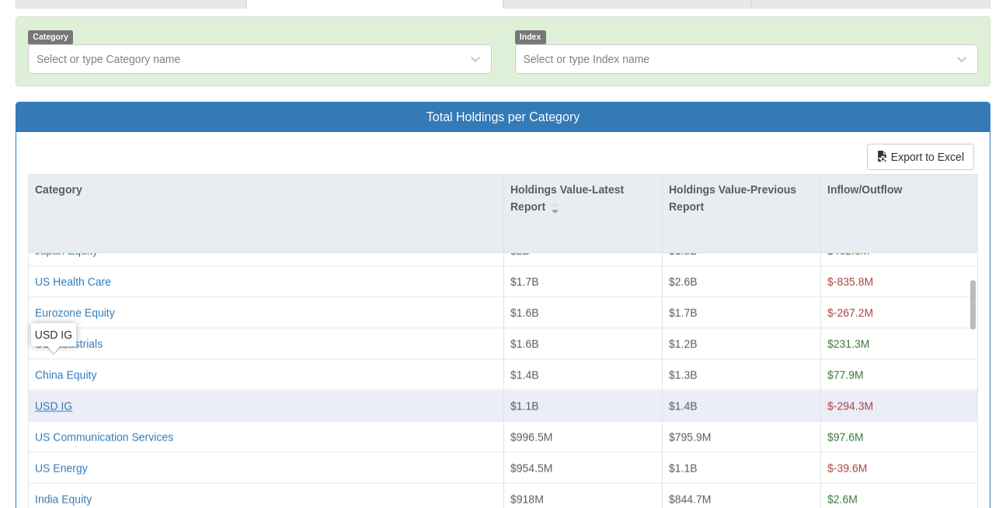
click at [62, 398] on div "USD IG" at bounding box center [53, 406] width 37 height 16
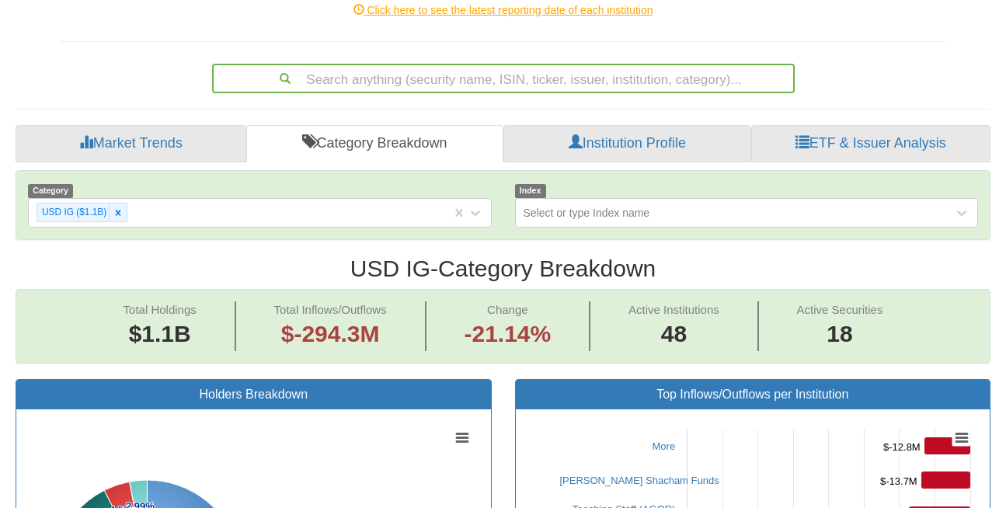
scroll to position [323, 0]
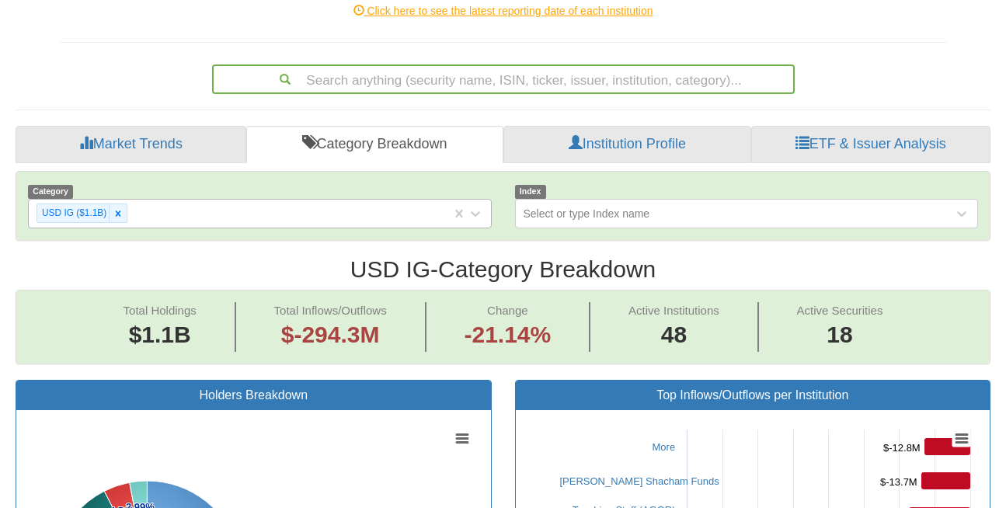
click at [294, 200] on div "USD IG ($1.1B)" at bounding box center [240, 213] width 422 height 26
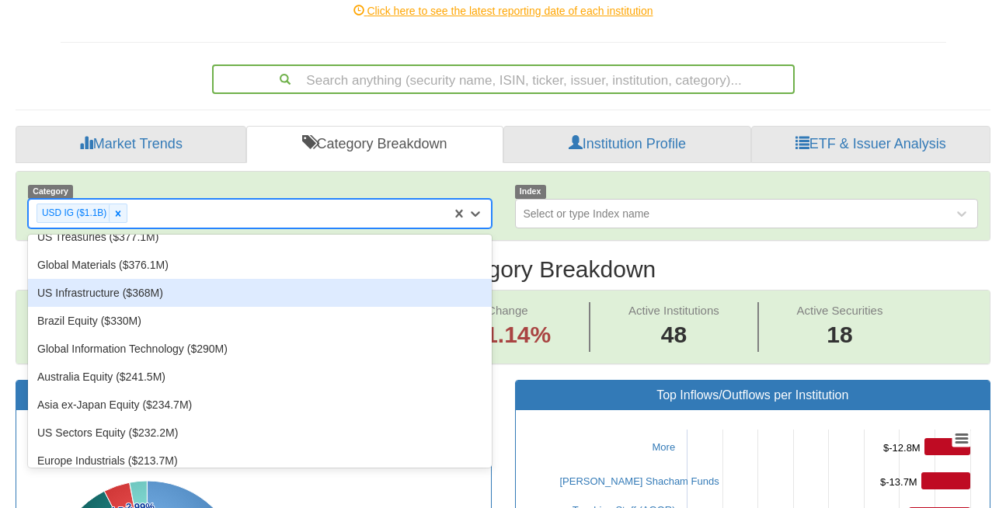
scroll to position [771, 0]
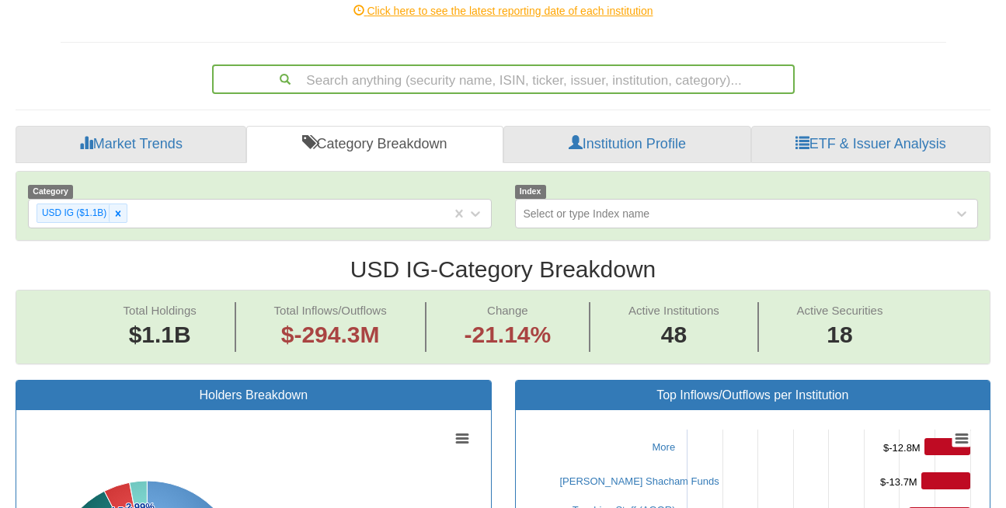
click at [642, 197] on div "Category USD IG ($1.1B) Index Select or type Index name" at bounding box center [502, 206] width 973 height 68
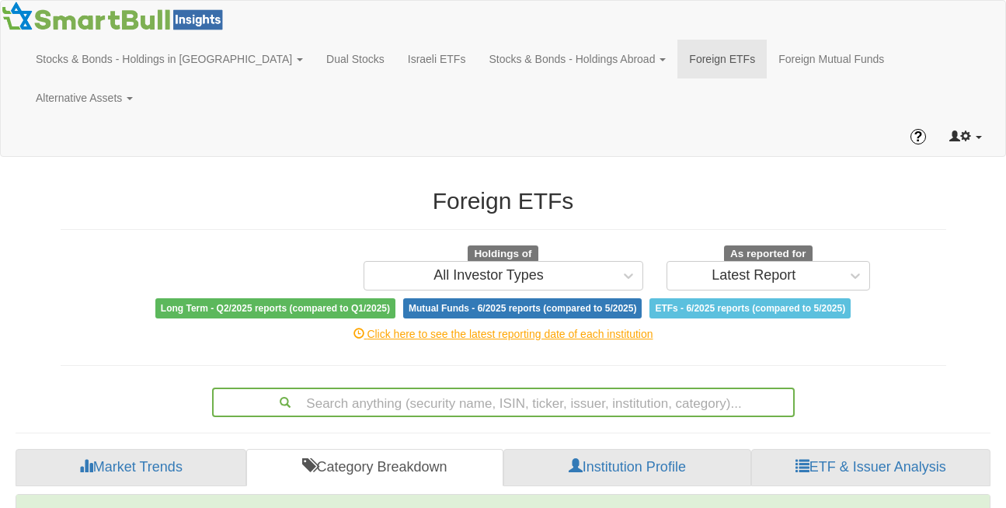
click at [976, 136] on span at bounding box center [978, 137] width 6 height 3
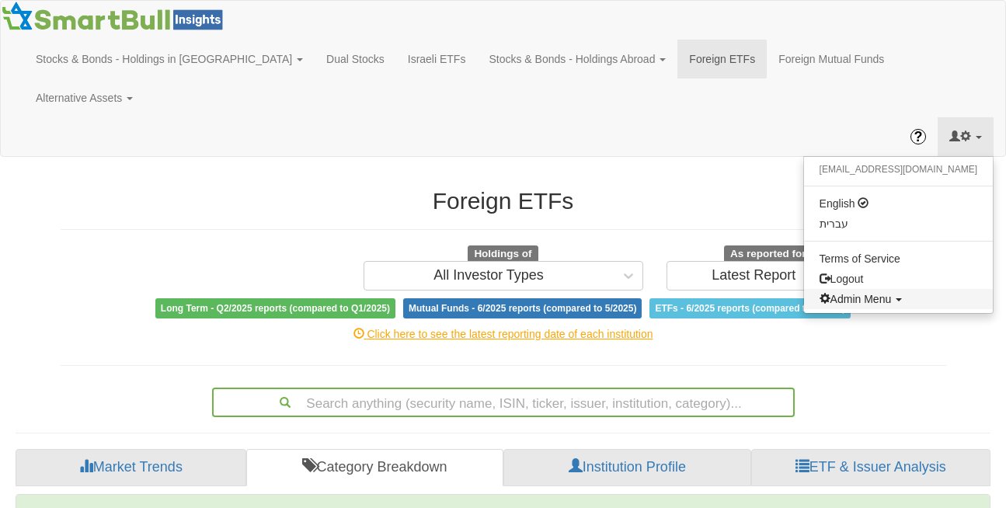
click at [941, 289] on link "Admin Menu" at bounding box center [898, 299] width 189 height 20
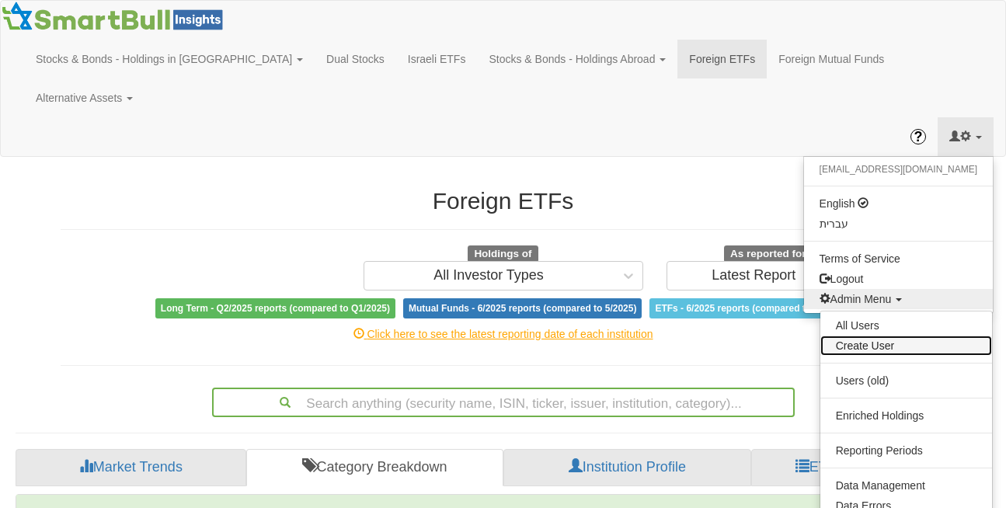
click at [867, 335] on link "Create User" at bounding box center [906, 345] width 172 height 20
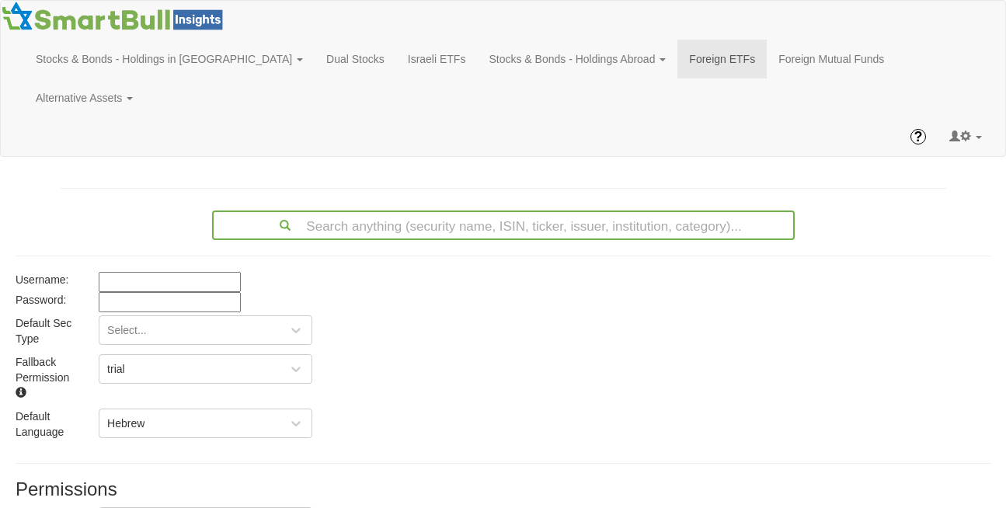
click at [168, 272] on input at bounding box center [170, 282] width 142 height 20
paste input "erik.kokona@blackstone.com"
type input "erik.kokona@blackstone.com"
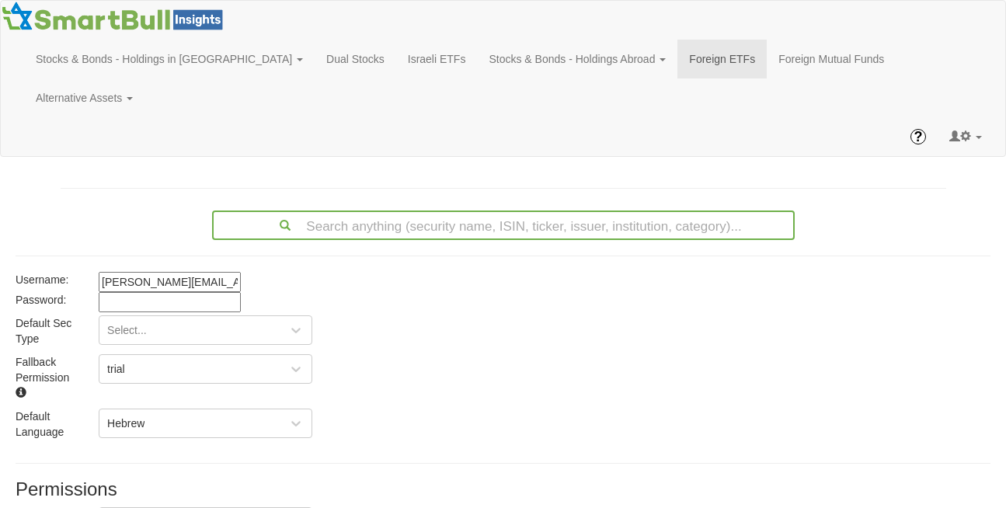
paste input "YqsG7418"
type input "YqsG7418"
click at [139, 315] on div "Select..." at bounding box center [206, 330] width 214 height 30
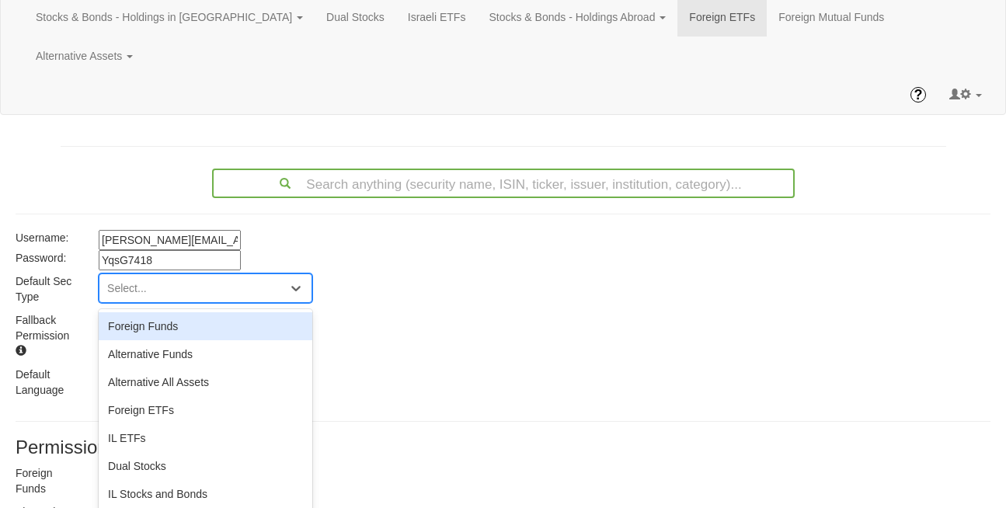
scroll to position [43, 0]
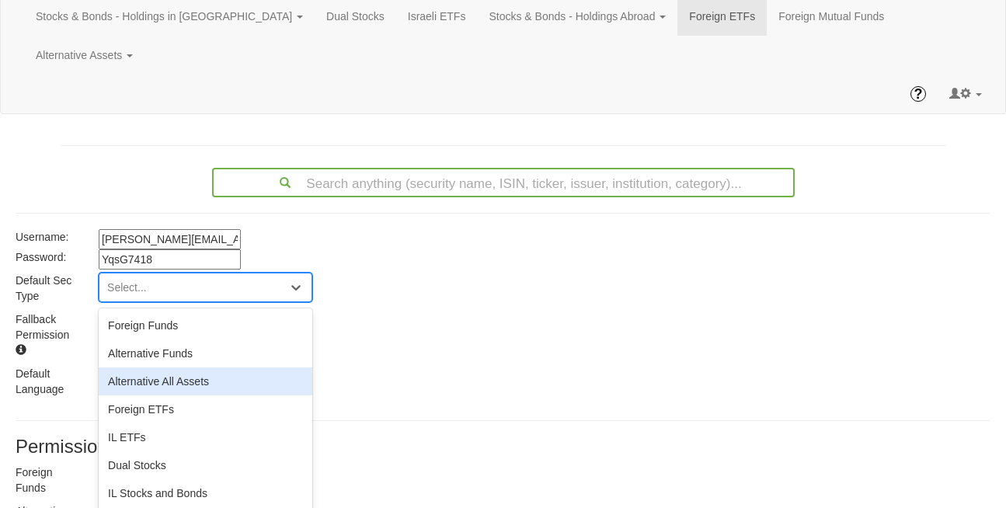
click at [144, 367] on div "Alternative All Assets" at bounding box center [206, 381] width 214 height 28
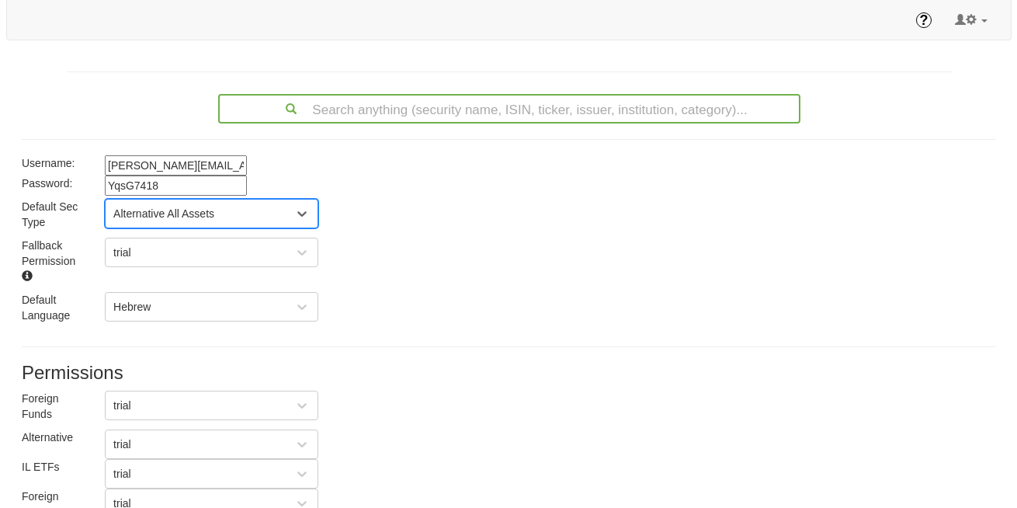
scroll to position [305, 0]
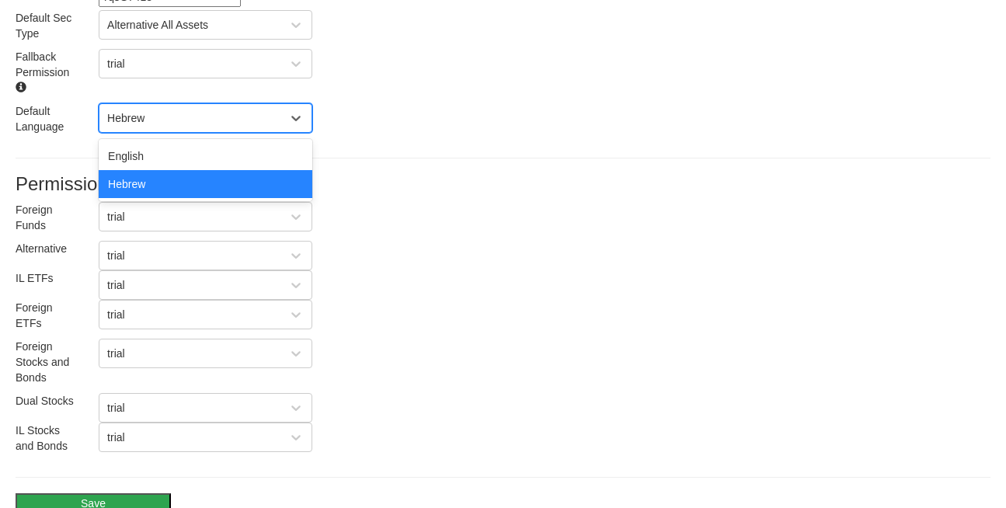
click at [144, 106] on div "Hebrew" at bounding box center [193, 118] width 188 height 25
click at [143, 142] on div "English" at bounding box center [206, 156] width 214 height 28
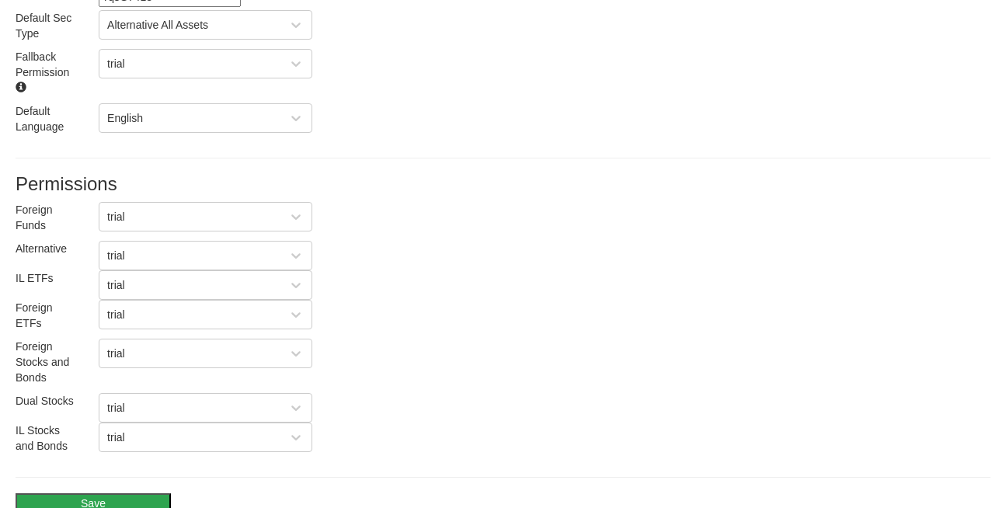
click at [101, 493] on button "Save" at bounding box center [93, 503] width 155 height 20
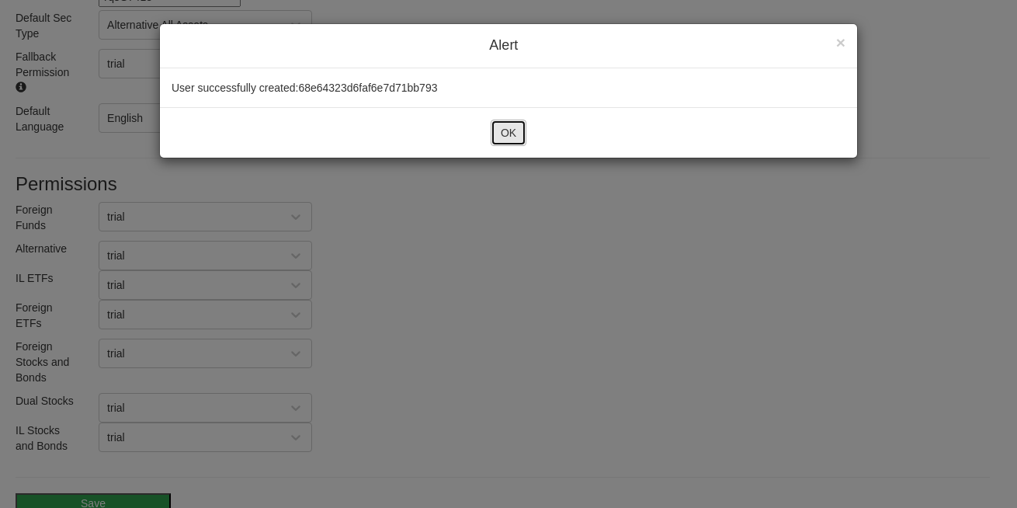
click at [501, 127] on button "OK" at bounding box center [509, 133] width 36 height 26
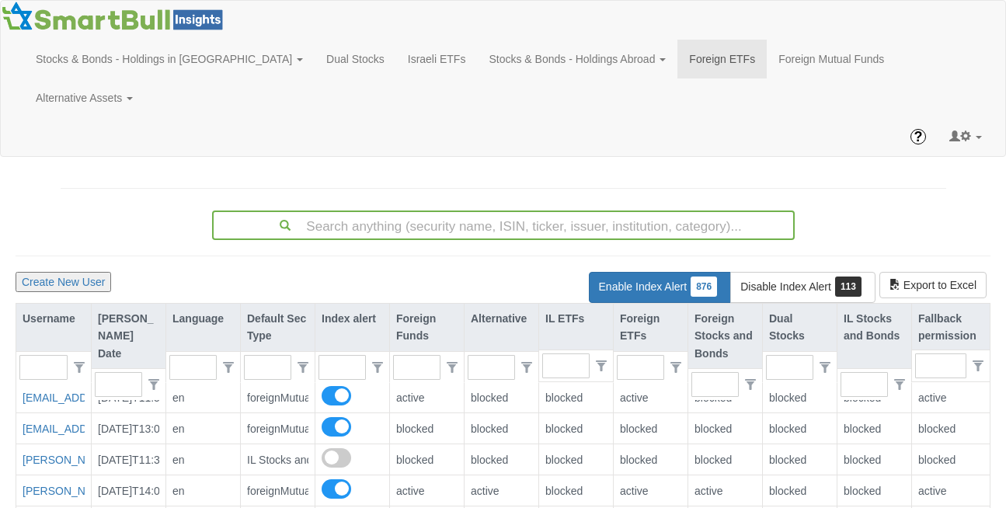
scroll to position [31, 971]
click at [67, 272] on button "Create New User" at bounding box center [64, 282] width 96 height 20
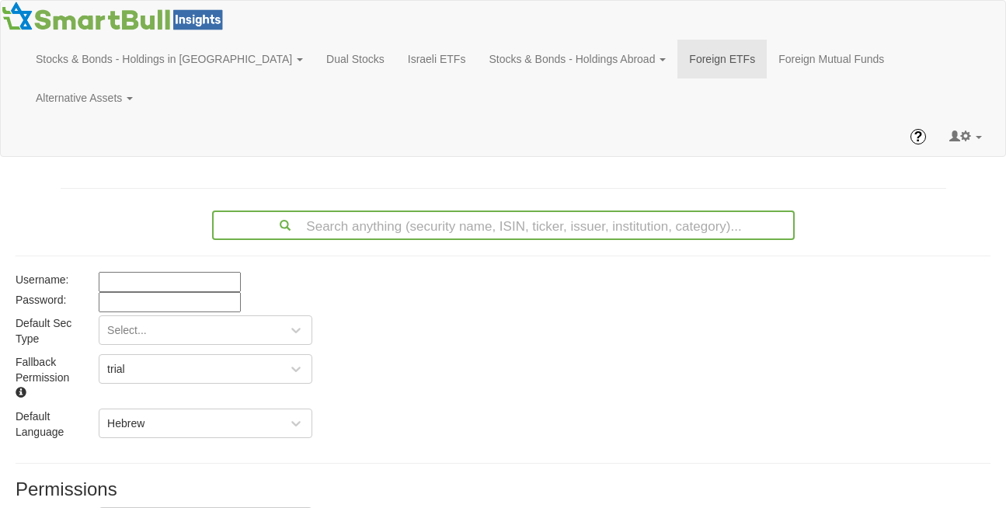
click at [148, 272] on input at bounding box center [170, 282] width 142 height 20
paste input "Brian.Schaper@blackstone.com"
type input "Brian.Schaper@blackstone.com"
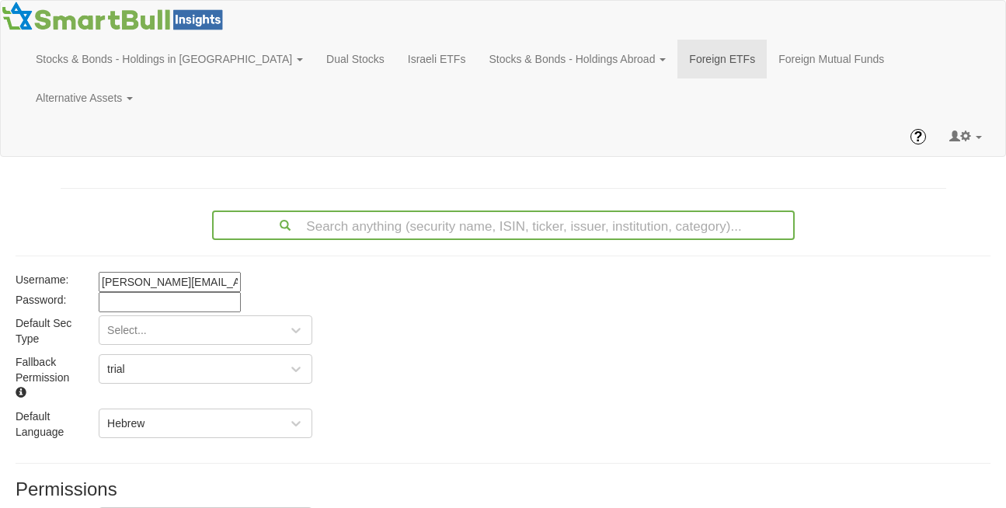
click at [147, 292] on input at bounding box center [170, 302] width 142 height 20
paste input "SebV3059"
type input "SebV3059"
click at [134, 315] on div "Select..." at bounding box center [206, 330] width 214 height 30
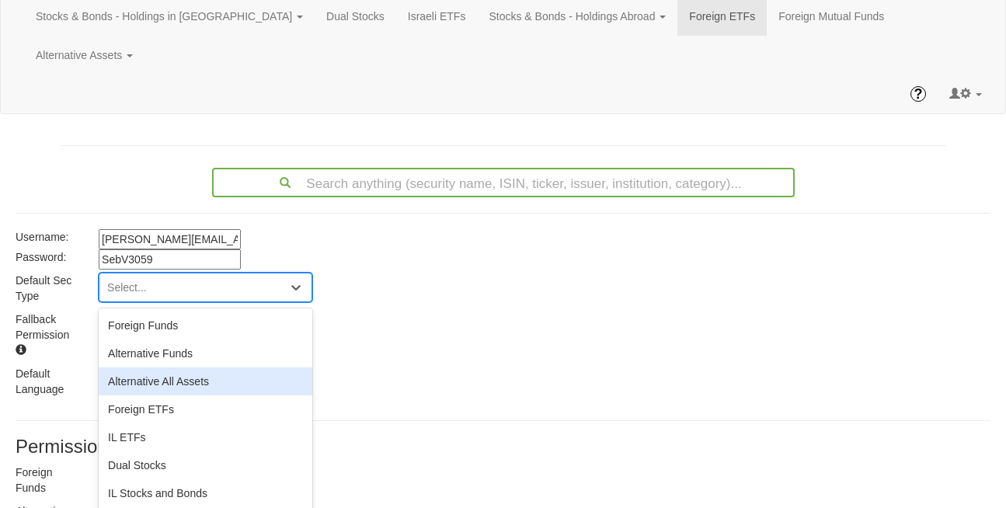
click at [141, 367] on div "Alternative All Assets" at bounding box center [206, 381] width 214 height 28
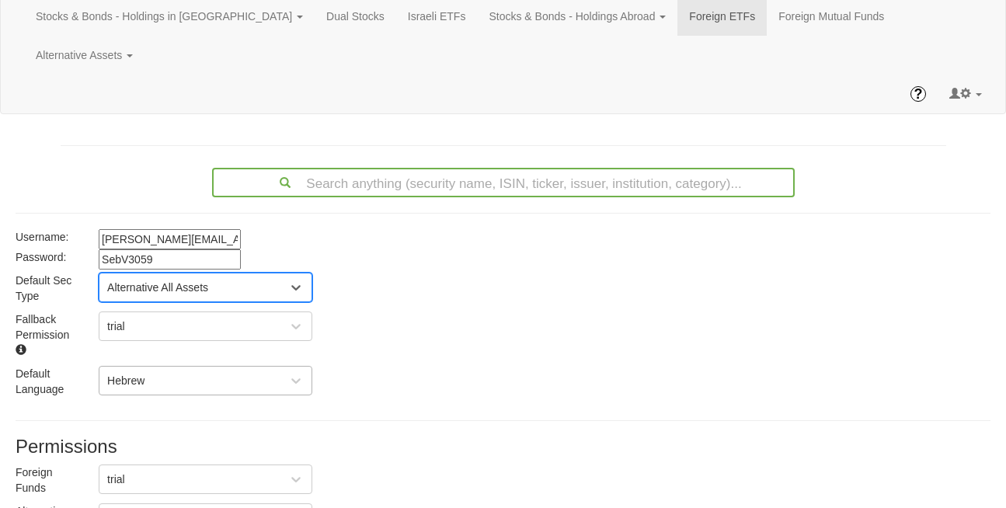
click at [141, 373] on div "Hebrew" at bounding box center [125, 381] width 37 height 16
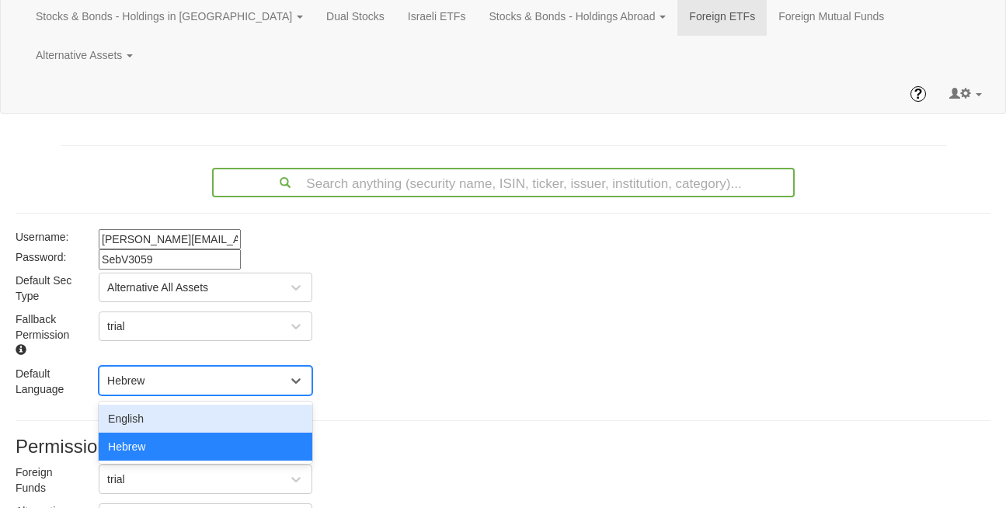
click at [140, 405] on div "English" at bounding box center [206, 419] width 214 height 28
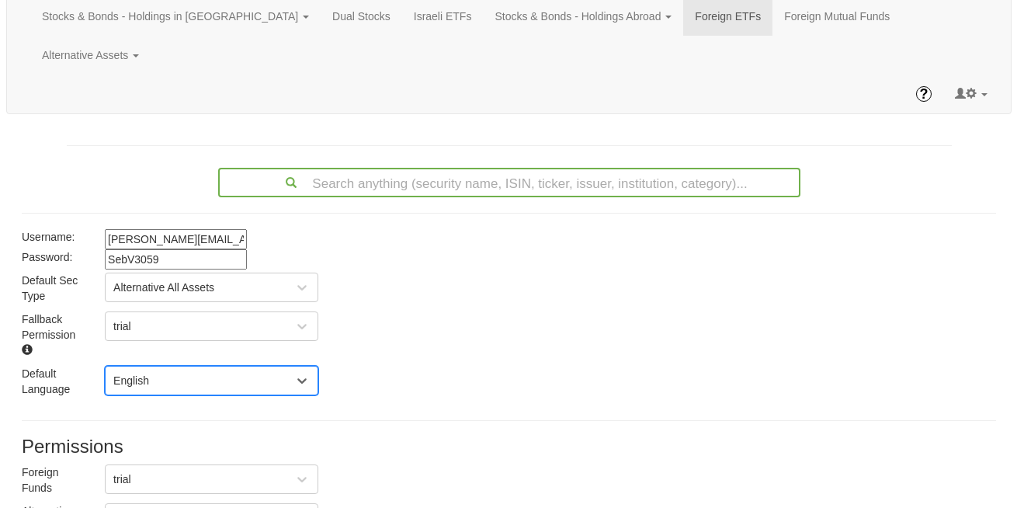
scroll to position [305, 0]
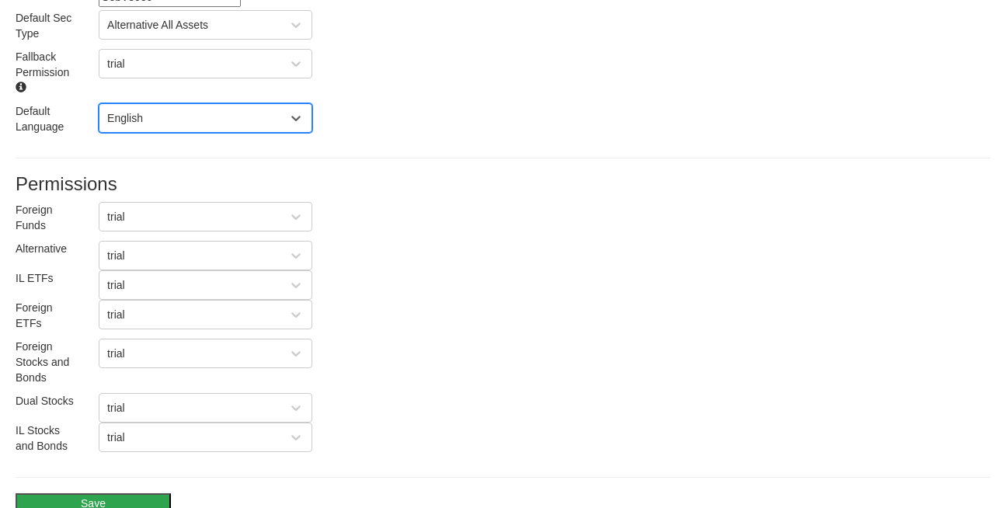
click at [85, 493] on button "Save" at bounding box center [93, 503] width 155 height 20
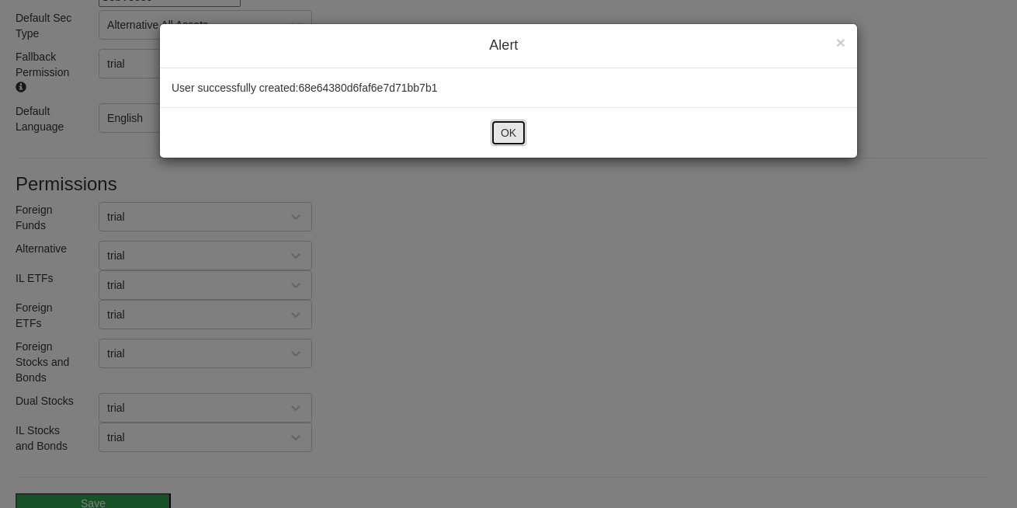
click at [512, 130] on button "OK" at bounding box center [509, 133] width 36 height 26
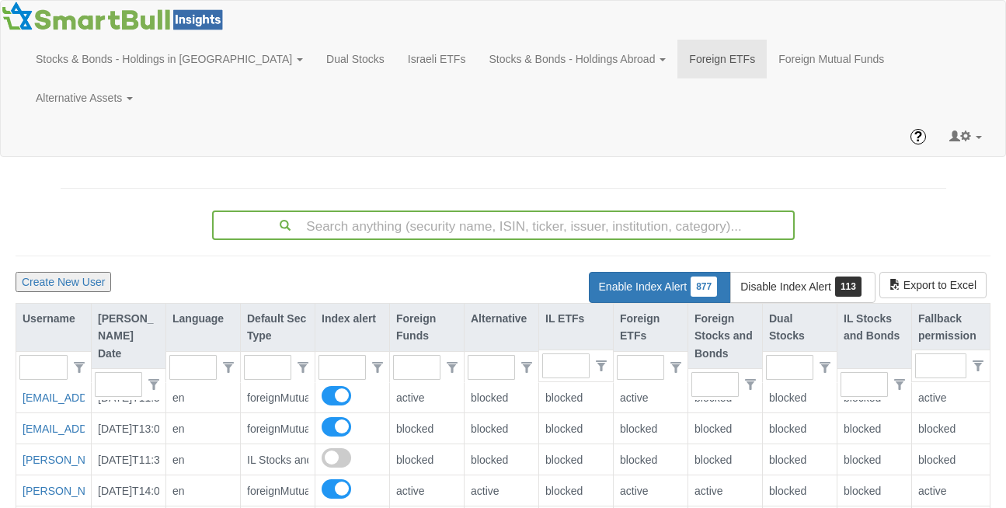
scroll to position [31, 971]
